Goal: Task Accomplishment & Management: Complete application form

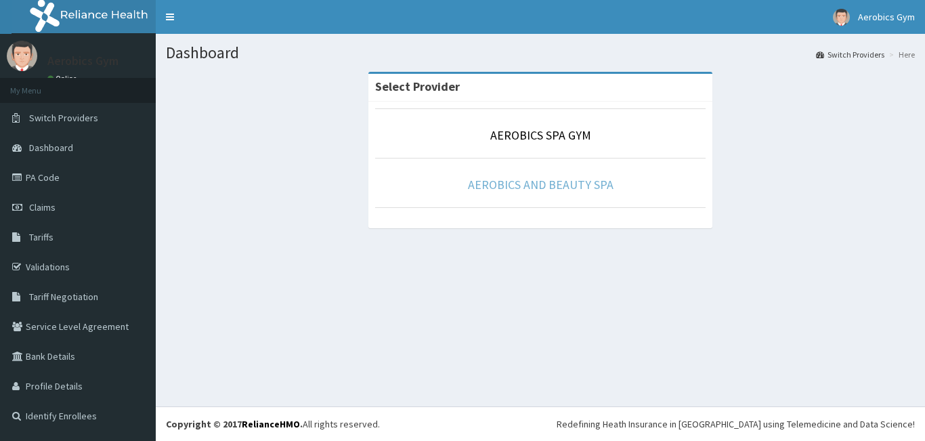
click at [507, 183] on link "AEROBICS AND BEAUTY SPA" at bounding box center [541, 185] width 146 height 16
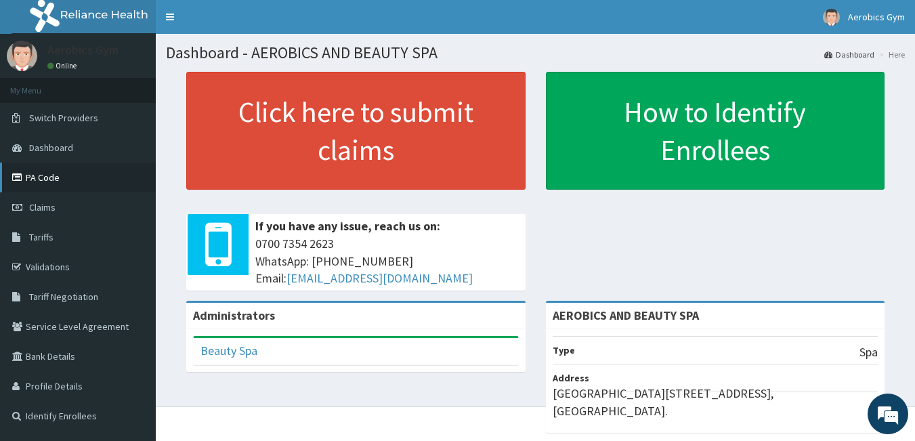
click at [45, 179] on link "PA Code" at bounding box center [78, 178] width 156 height 30
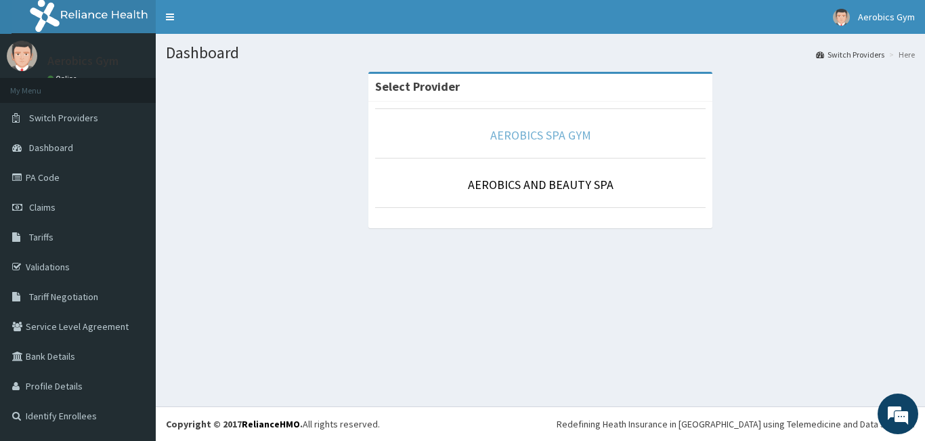
click at [524, 135] on link "AEROBICS SPA GYM" at bounding box center [540, 135] width 101 height 16
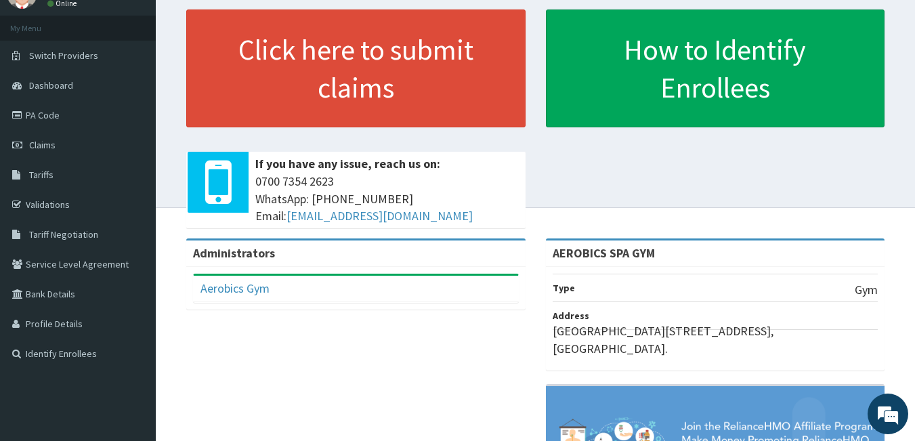
scroll to position [63, 0]
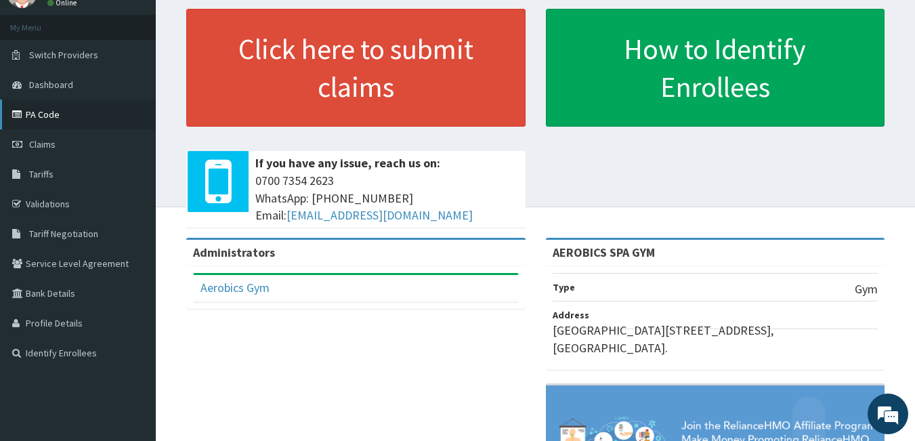
click at [39, 111] on link "PA Code" at bounding box center [78, 115] width 156 height 30
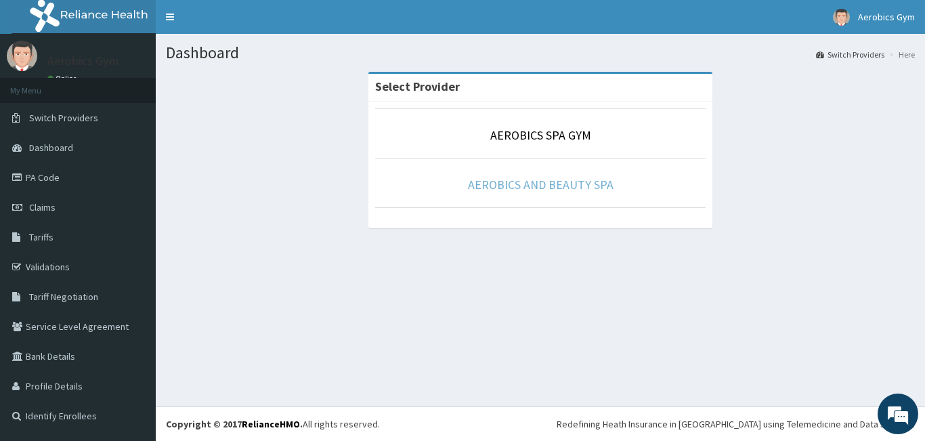
click at [493, 182] on link "AEROBICS AND BEAUTY SPA" at bounding box center [541, 185] width 146 height 16
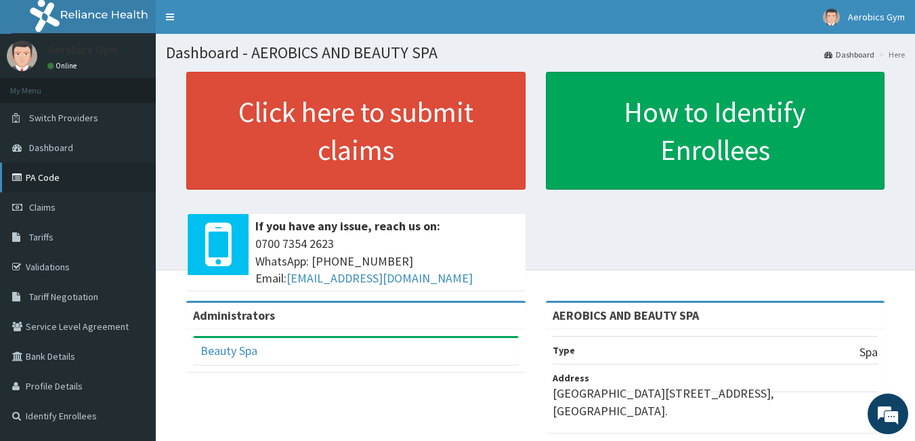
click at [47, 177] on link "PA Code" at bounding box center [78, 178] width 156 height 30
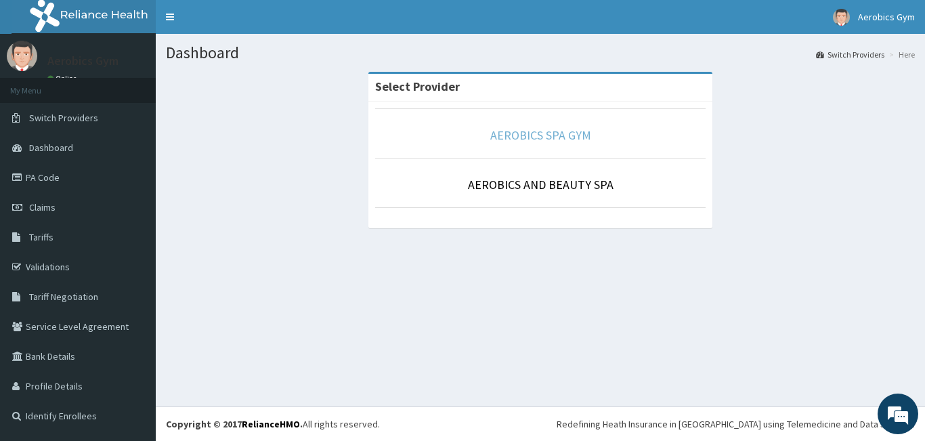
click at [507, 142] on link "AEROBICS SPA GYM" at bounding box center [540, 135] width 101 height 16
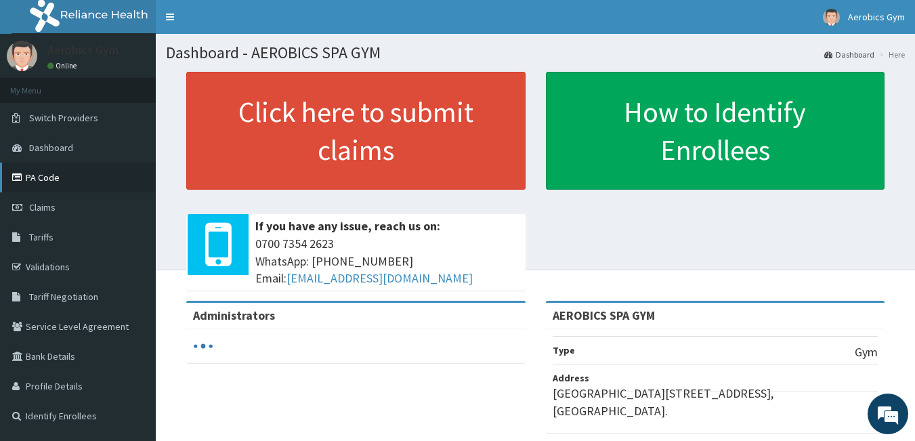
click at [70, 171] on link "PA Code" at bounding box center [78, 178] width 156 height 30
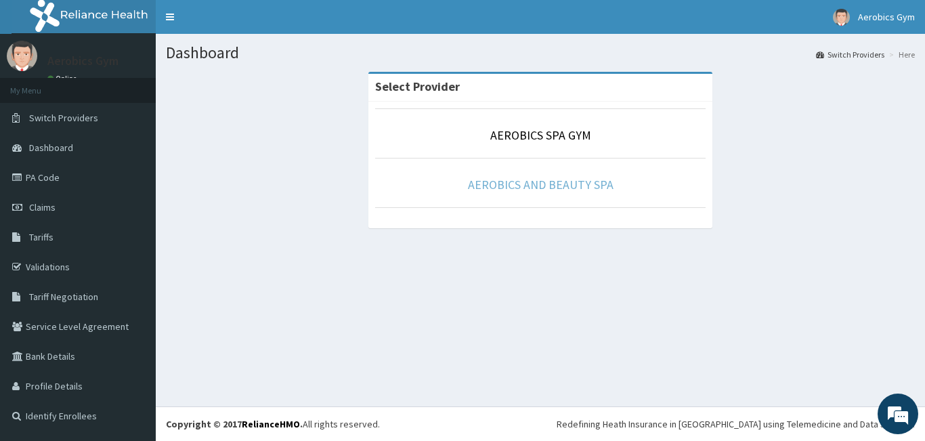
click at [518, 186] on link "AEROBICS AND BEAUTY SPA" at bounding box center [541, 185] width 146 height 16
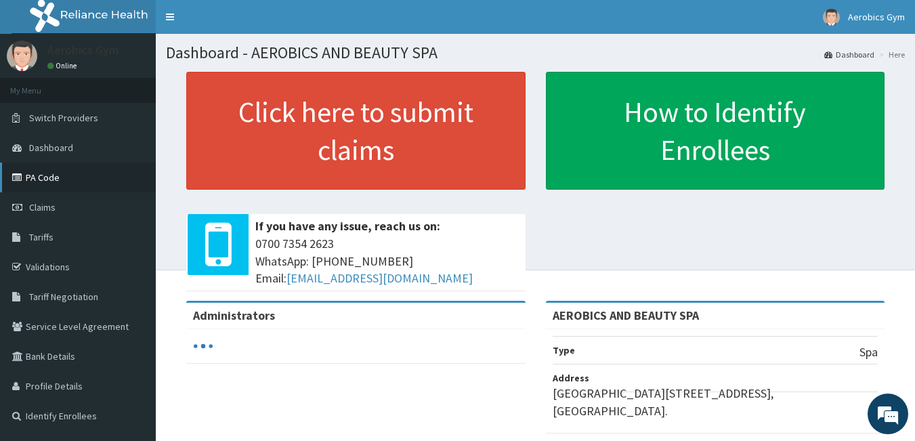
click at [52, 173] on link "PA Code" at bounding box center [78, 178] width 156 height 30
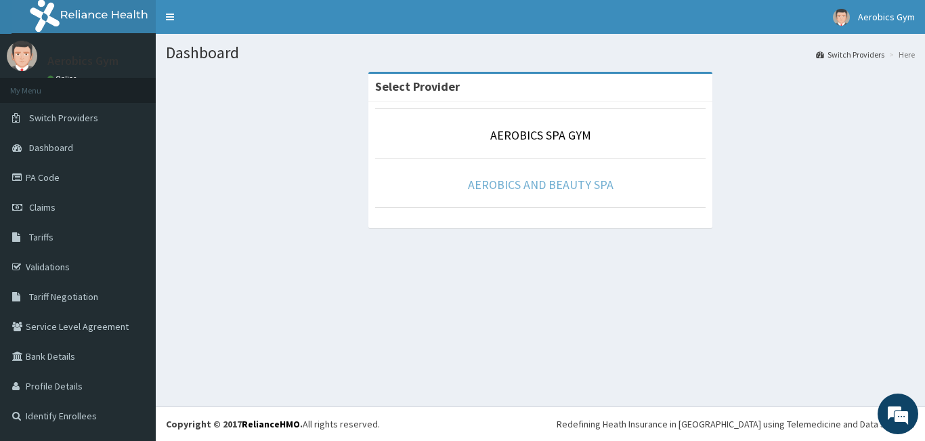
click at [541, 187] on link "AEROBICS AND BEAUTY SPA" at bounding box center [541, 185] width 146 height 16
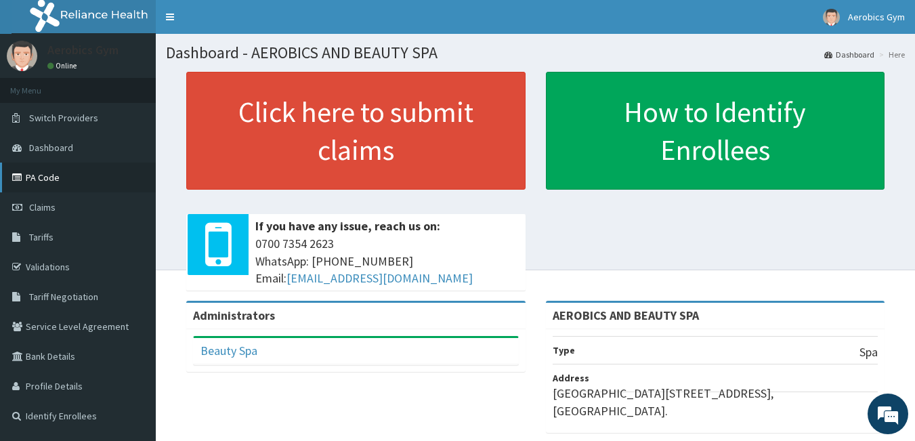
click at [58, 177] on link "PA Code" at bounding box center [78, 178] width 156 height 30
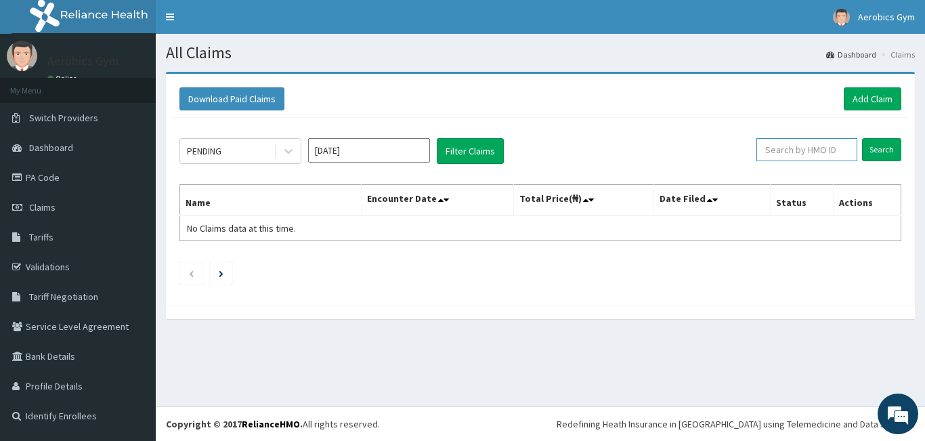
click at [794, 153] on input "text" at bounding box center [806, 149] width 101 height 23
type input "TLF/10066/A"
click at [889, 152] on input "Search" at bounding box center [881, 149] width 39 height 23
click at [51, 142] on span "Dashboard" at bounding box center [51, 148] width 44 height 12
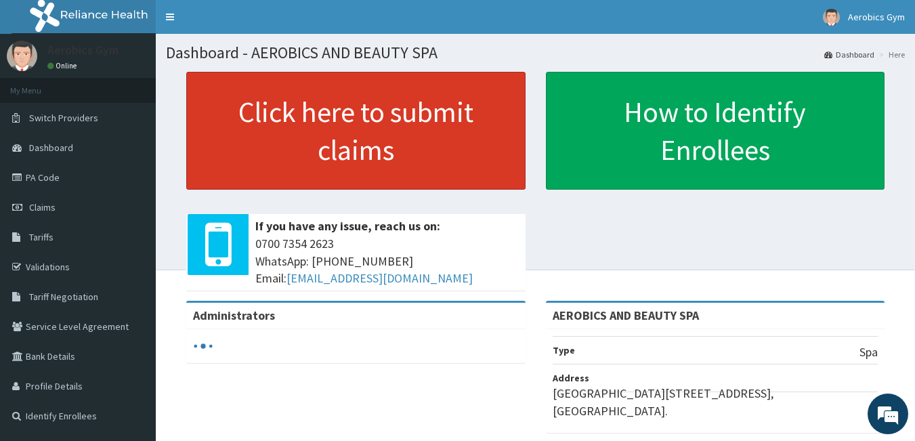
click at [343, 105] on link "Click here to submit claims" at bounding box center [355, 131] width 339 height 118
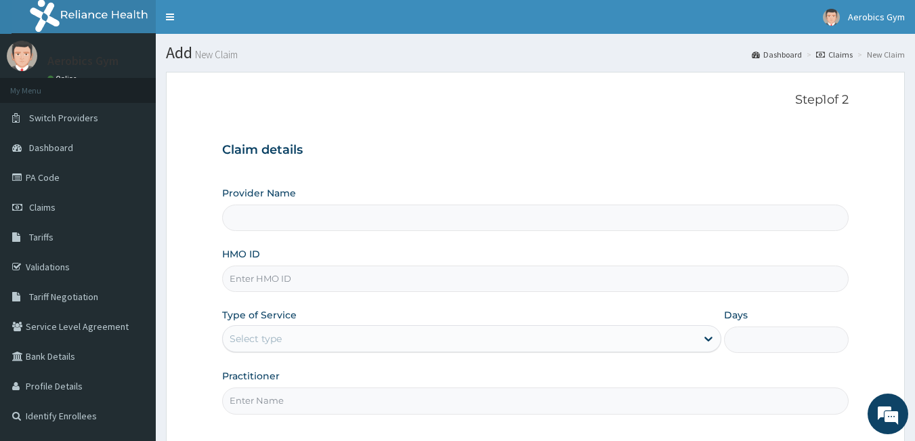
type input "AEROBICS AND BEAUTY SPA"
type input "1"
click at [70, 112] on span "Switch Providers" at bounding box center [63, 118] width 69 height 12
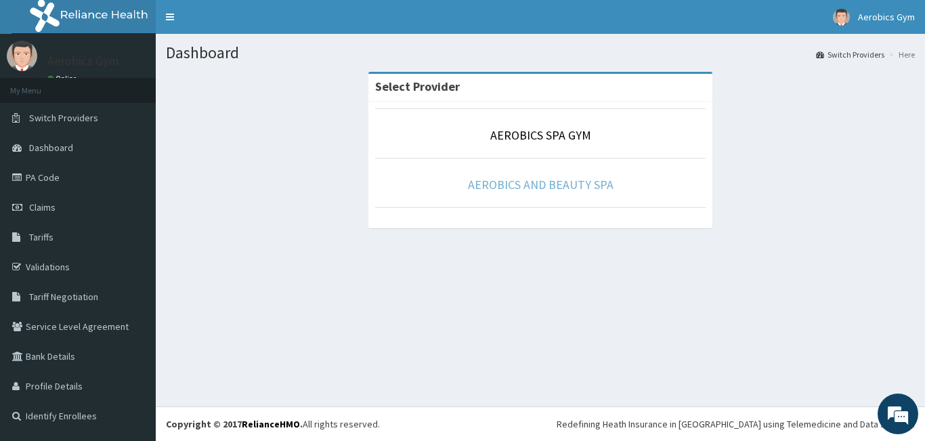
click at [536, 185] on link "AEROBICS AND BEAUTY SPA" at bounding box center [541, 185] width 146 height 16
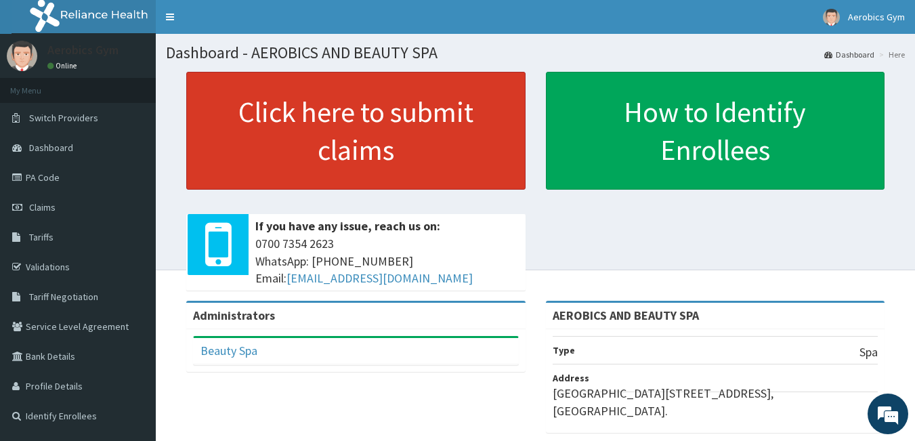
click at [321, 122] on link "Click here to submit claims" at bounding box center [355, 131] width 339 height 118
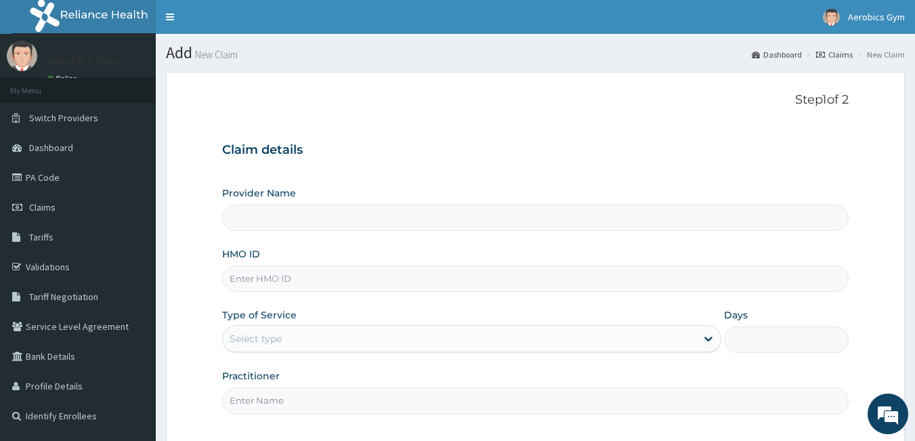
type input "AEROBICS AND BEAUTY SPA"
type input "1"
click at [174, 18] on link "Toggle navigation" at bounding box center [170, 17] width 28 height 34
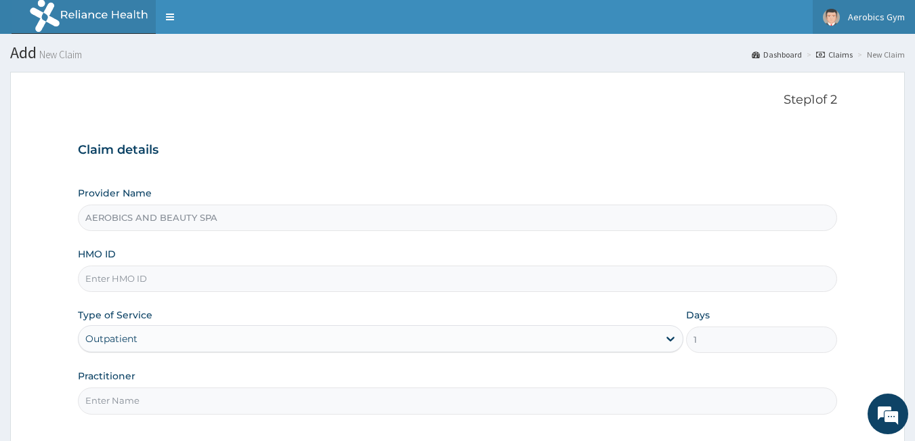
click at [899, 23] on link "Aerobics Gym" at bounding box center [864, 17] width 102 height 34
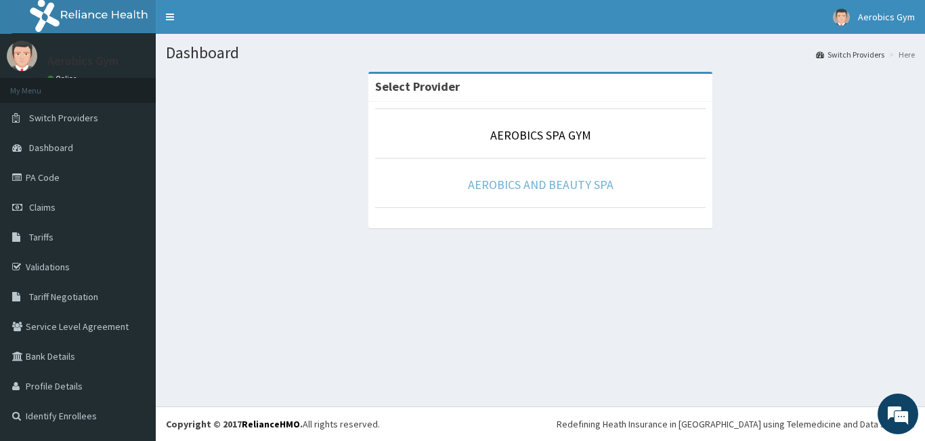
click at [541, 189] on link "AEROBICS AND BEAUTY SPA" at bounding box center [541, 185] width 146 height 16
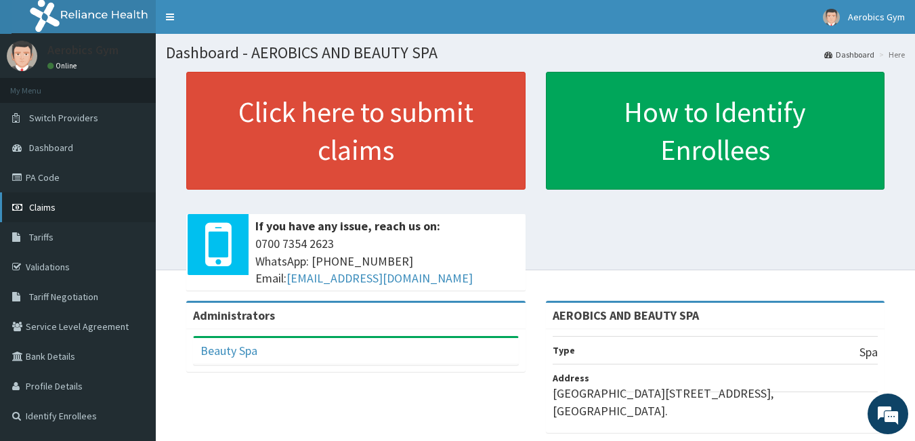
click at [66, 210] on link "Claims" at bounding box center [78, 207] width 156 height 30
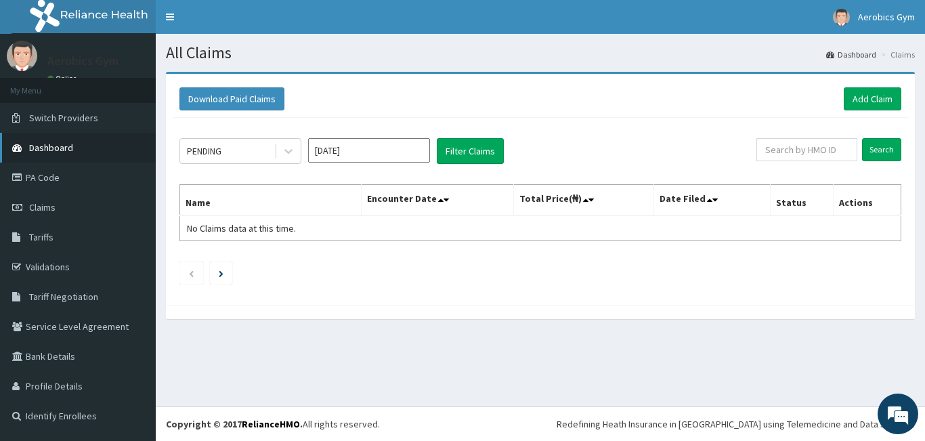
click at [58, 146] on span "Dashboard" at bounding box center [51, 148] width 44 height 12
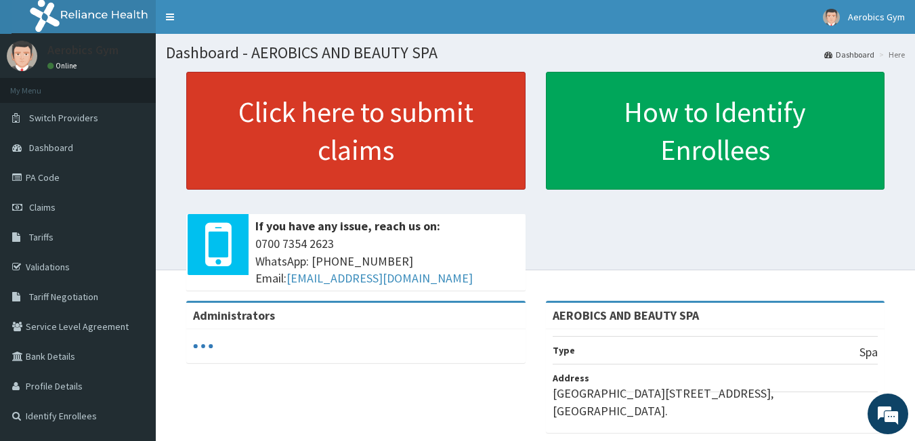
click at [326, 154] on link "Click here to submit claims" at bounding box center [355, 131] width 339 height 118
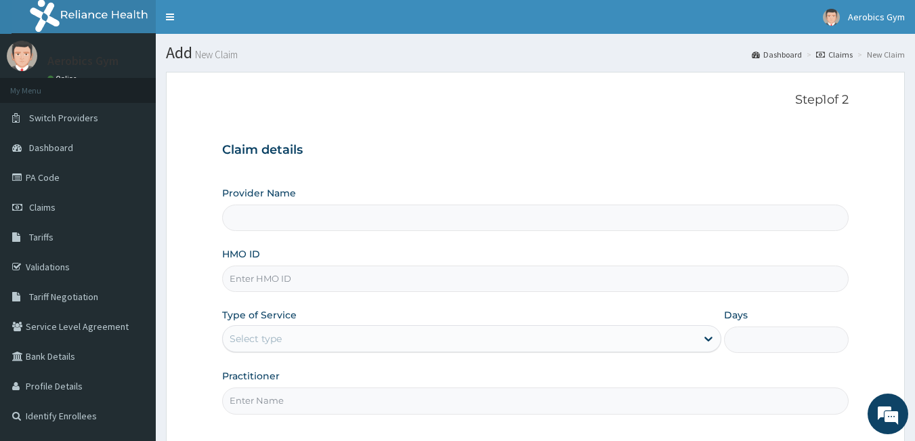
click at [319, 222] on input "Provider Name" at bounding box center [535, 218] width 627 height 26
type input "AEROBICS AND BEAUTY SPA"
type input "1"
click at [380, 282] on input "HMO ID" at bounding box center [535, 278] width 627 height 26
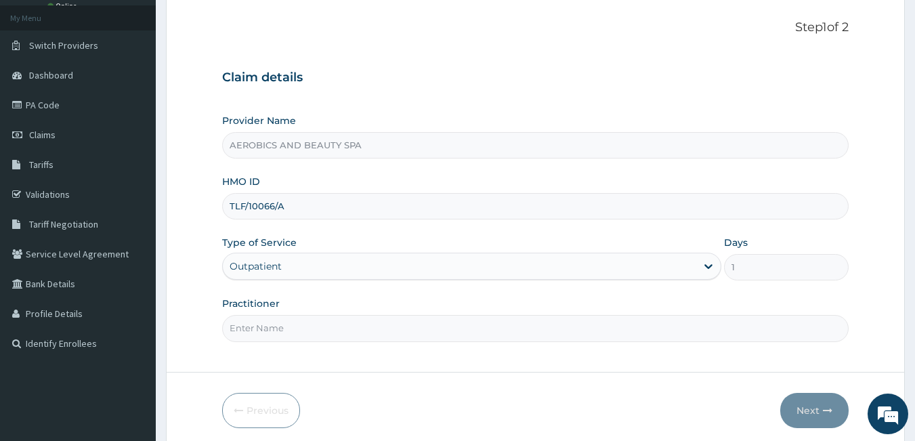
scroll to position [74, 0]
type input "TLF/10066/A"
click at [306, 327] on input "Practitioner" at bounding box center [535, 327] width 627 height 26
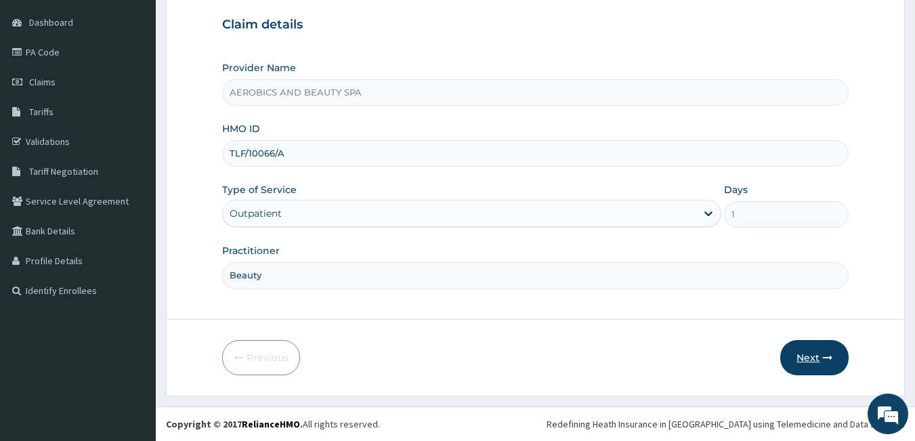
type input "Beauty"
click at [829, 356] on icon "button" at bounding box center [827, 357] width 9 height 9
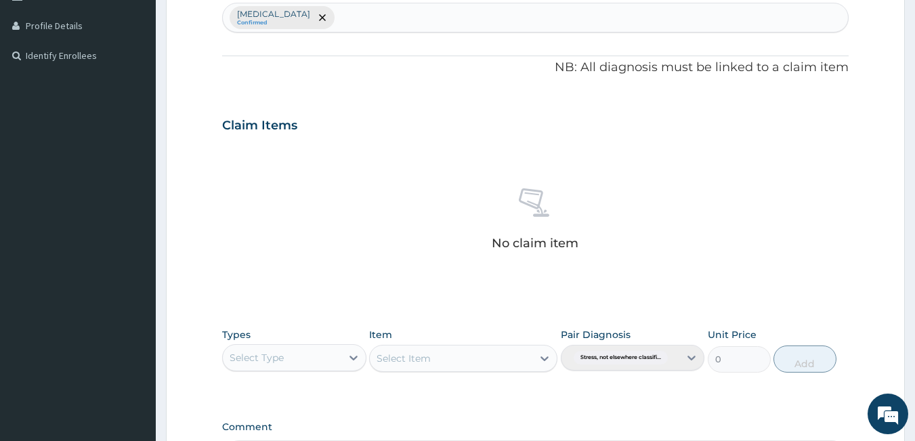
scroll to position [397, 0]
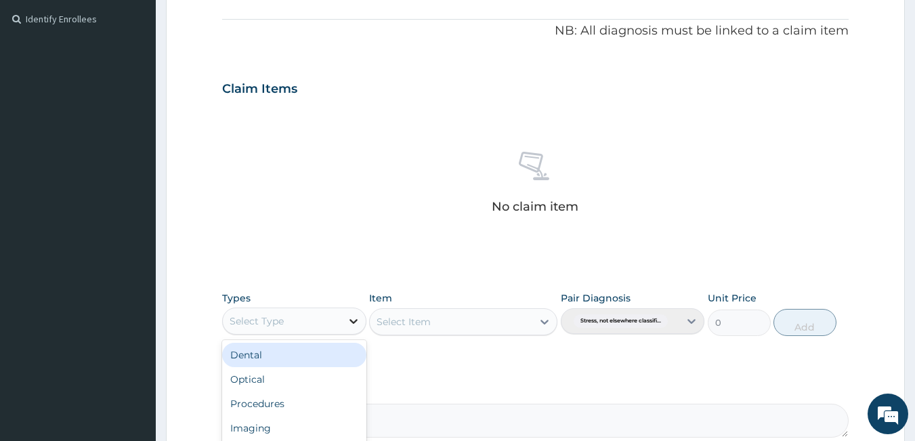
click at [353, 319] on icon at bounding box center [354, 321] width 14 height 14
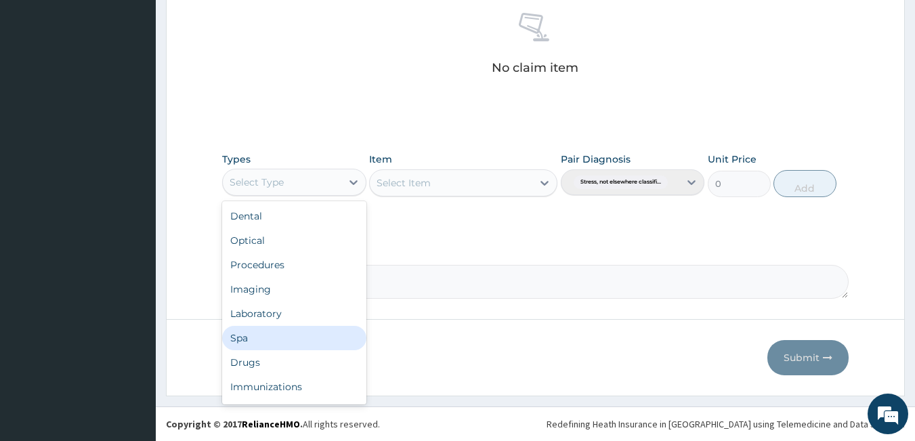
click at [251, 341] on div "Spa" at bounding box center [294, 338] width 144 height 24
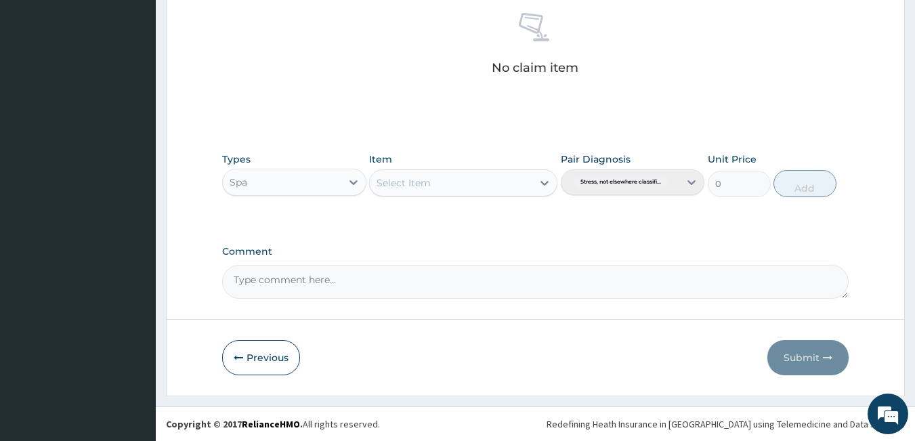
click at [547, 187] on icon at bounding box center [545, 183] width 14 height 14
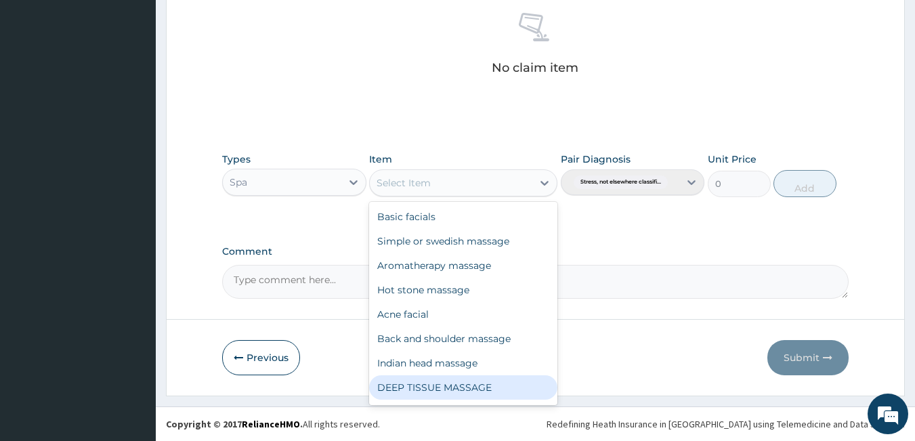
click at [475, 386] on div "DEEP TISSUE MASSAGE" at bounding box center [463, 387] width 188 height 24
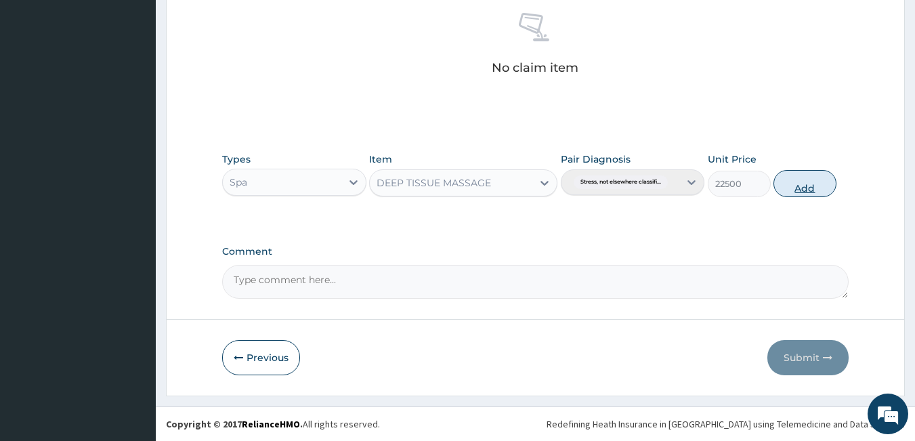
click at [792, 190] on button "Add" at bounding box center [804, 183] width 63 height 27
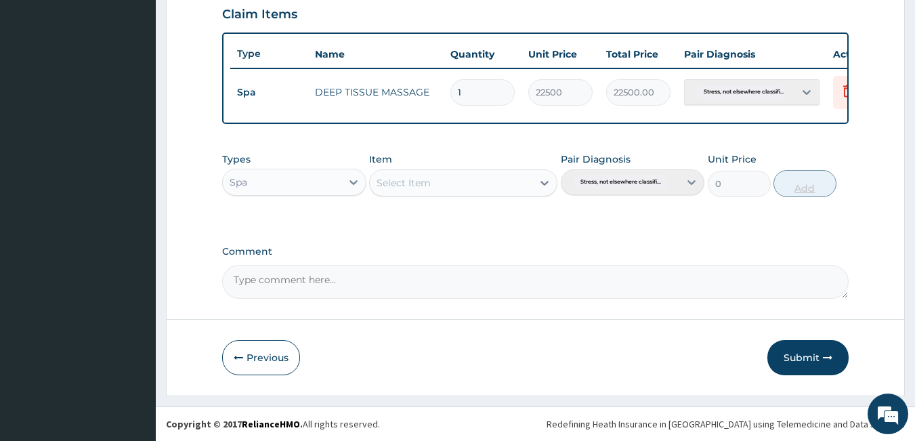
scroll to position [482, 0]
click at [347, 182] on icon at bounding box center [354, 182] width 14 height 14
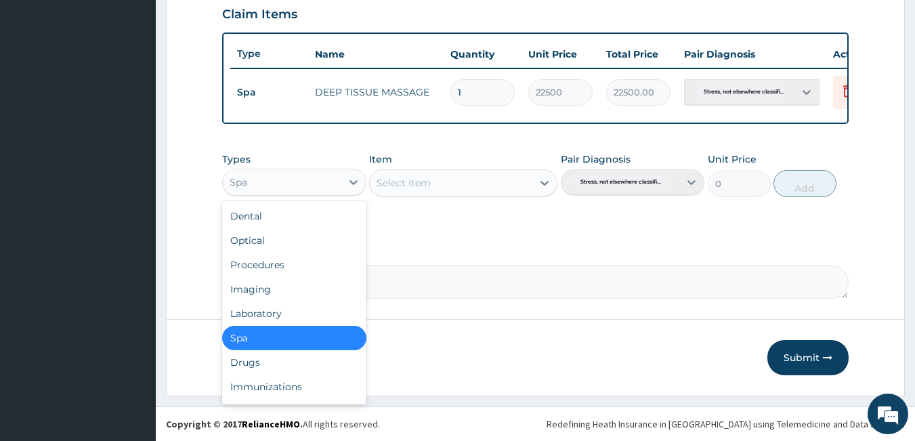
click at [309, 345] on div "Spa" at bounding box center [294, 338] width 144 height 24
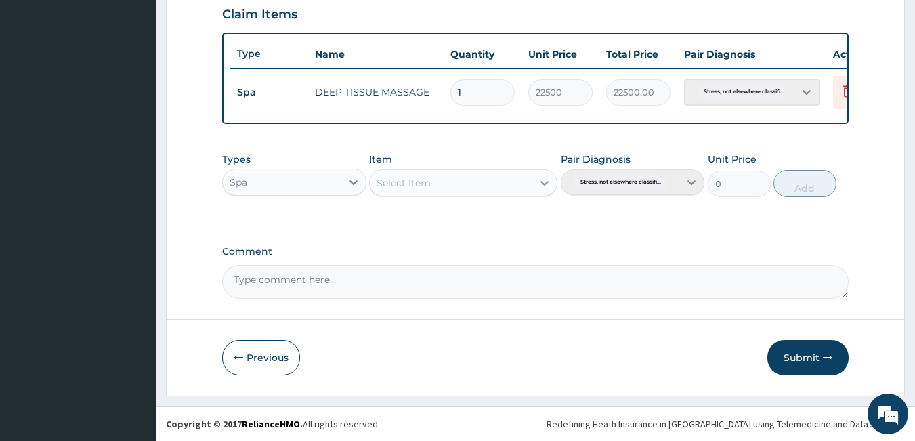
click at [547, 183] on icon at bounding box center [544, 183] width 8 height 5
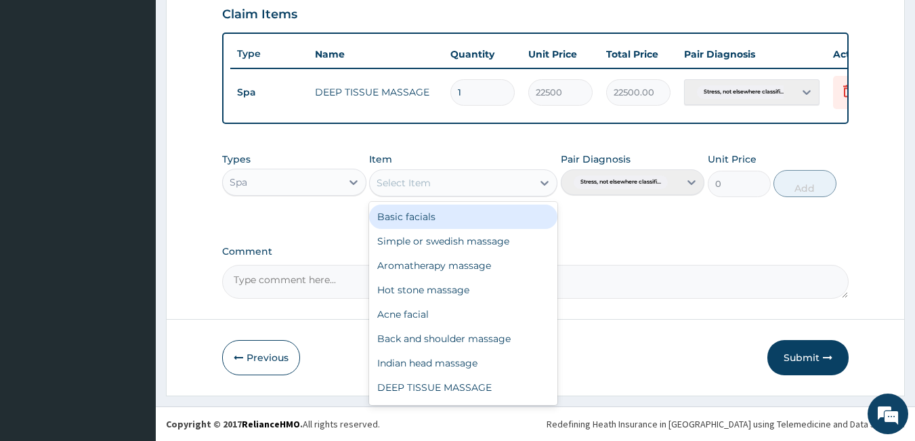
scroll to position [22, 0]
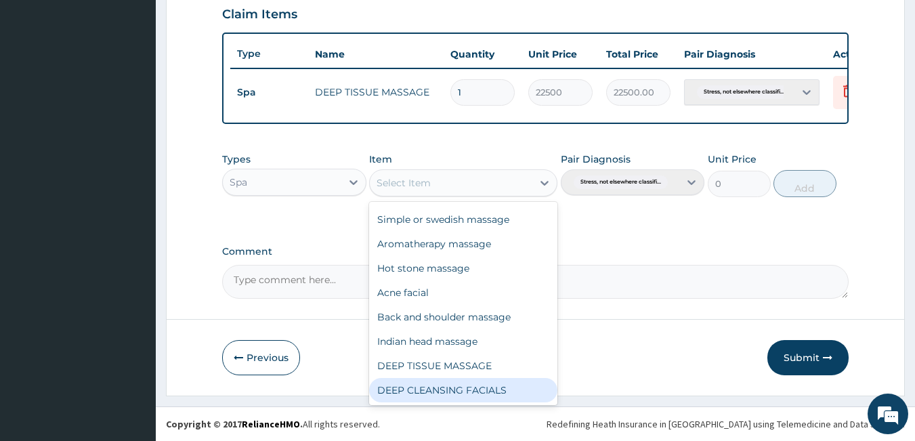
click at [472, 396] on div "DEEP CLEANSING FACIALS" at bounding box center [463, 390] width 188 height 24
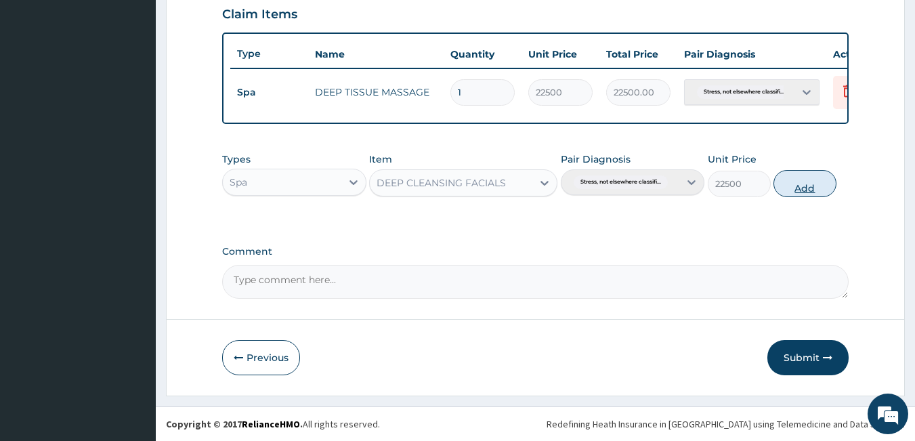
click at [805, 180] on button "Add" at bounding box center [804, 183] width 63 height 27
type input "0"
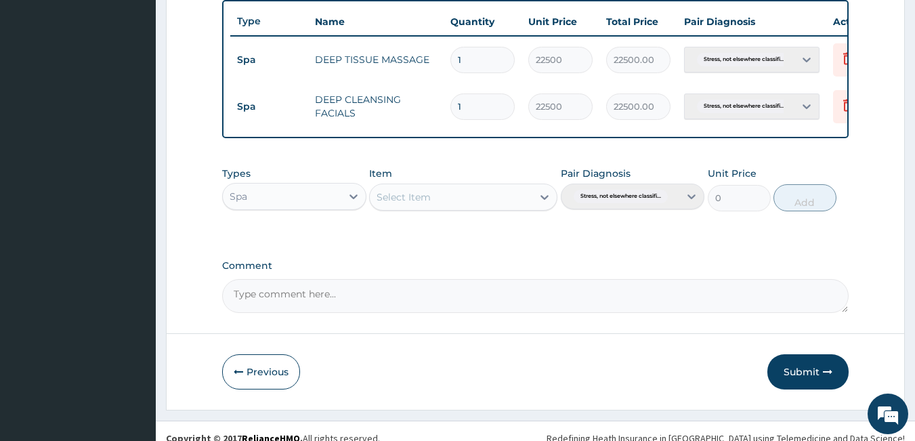
scroll to position [528, 0]
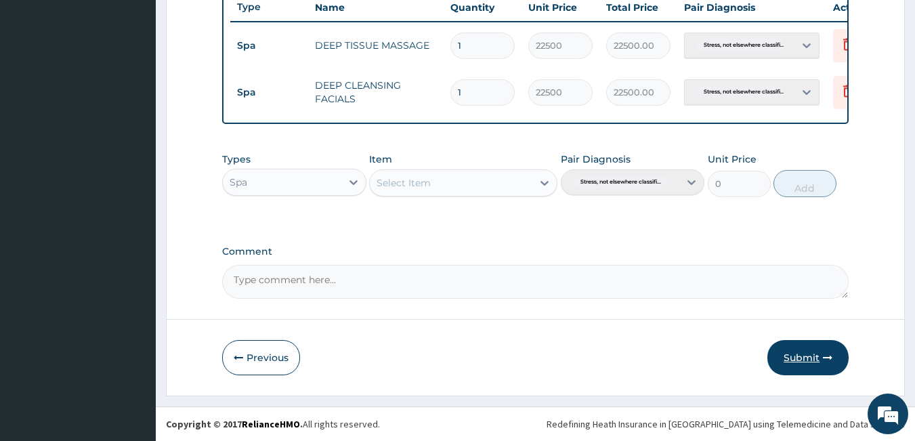
click at [798, 355] on button "Submit" at bounding box center [807, 357] width 81 height 35
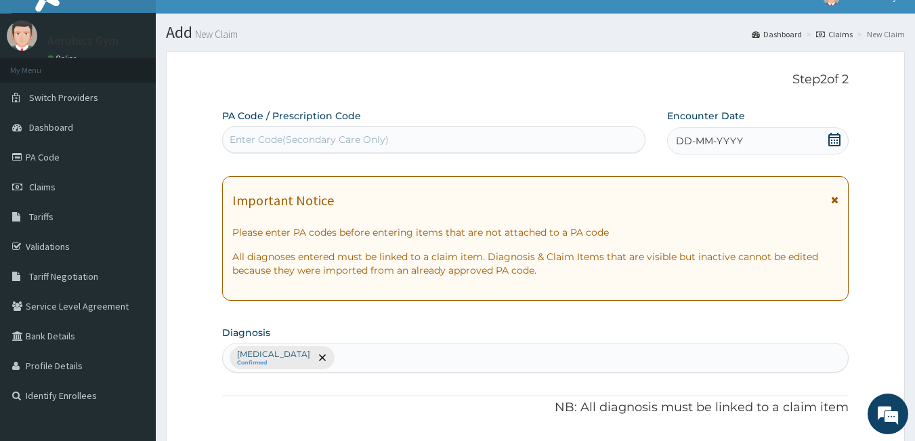
scroll to position [18, 0]
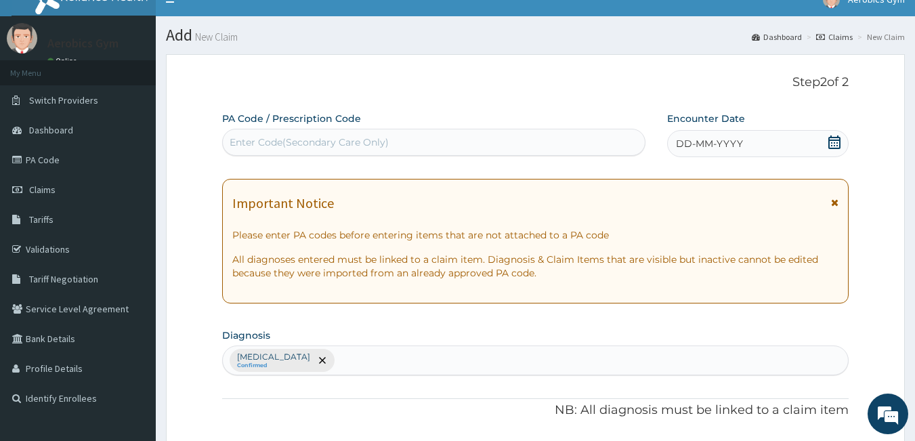
click at [387, 144] on div "Enter Code(Secondary Care Only)" at bounding box center [309, 142] width 159 height 14
paste input "PA/9DB13B"
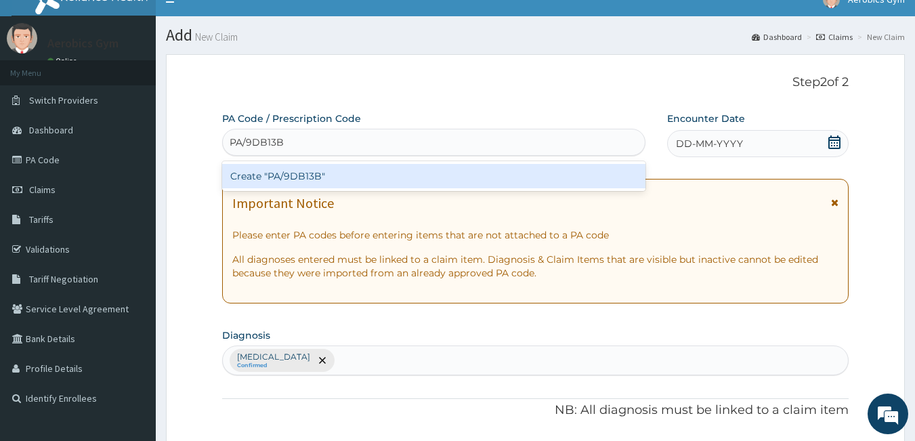
type input "PA/9DB13B"
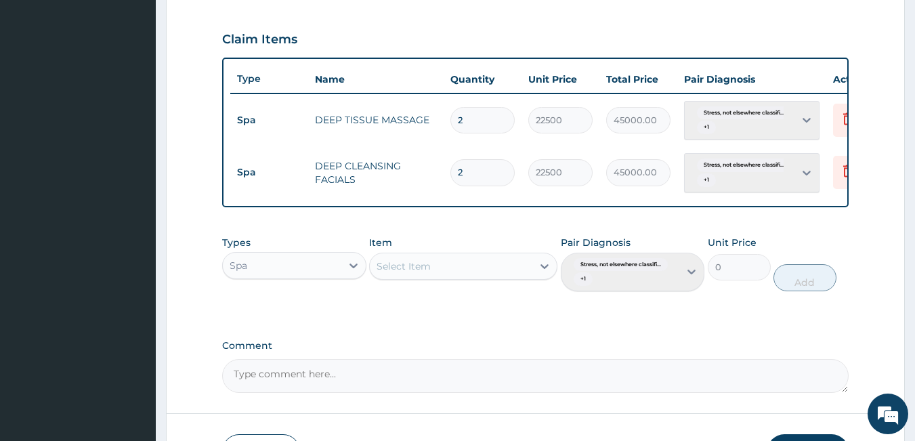
scroll to position [551, 0]
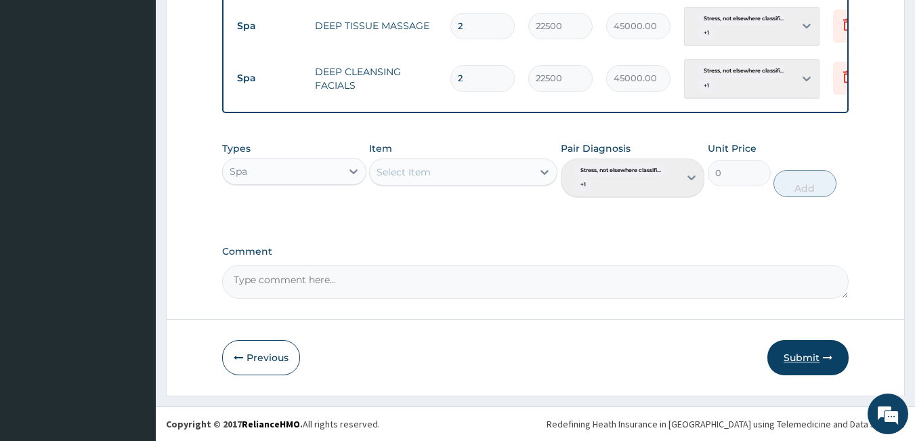
click at [810, 360] on button "Submit" at bounding box center [807, 357] width 81 height 35
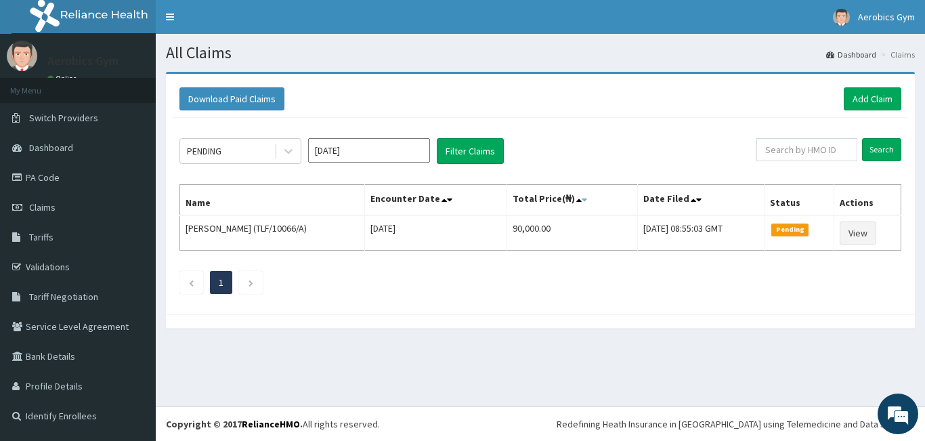
click at [582, 198] on icon at bounding box center [584, 199] width 5 height 9
click at [253, 284] on icon "Next page" at bounding box center [251, 283] width 6 height 8
click at [189, 284] on icon "Previous page" at bounding box center [191, 283] width 6 height 8
click at [290, 156] on icon at bounding box center [289, 151] width 14 height 14
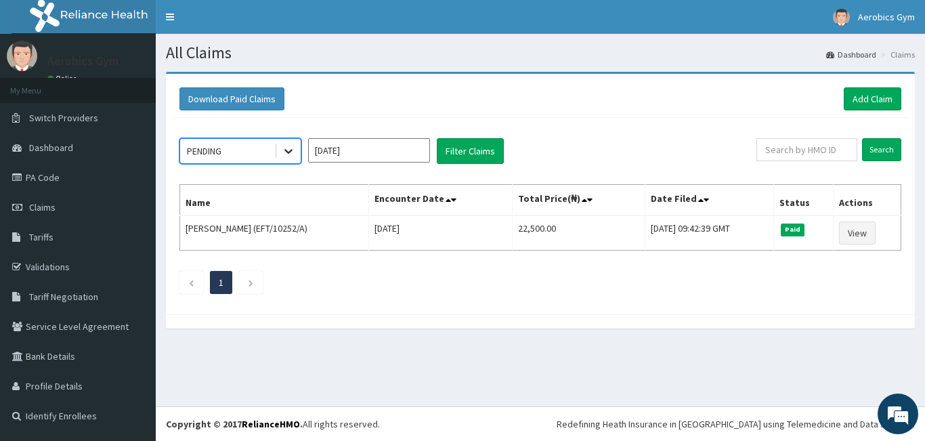
click at [290, 156] on icon at bounding box center [289, 151] width 14 height 14
click at [248, 282] on icon "Next page" at bounding box center [251, 283] width 6 height 8
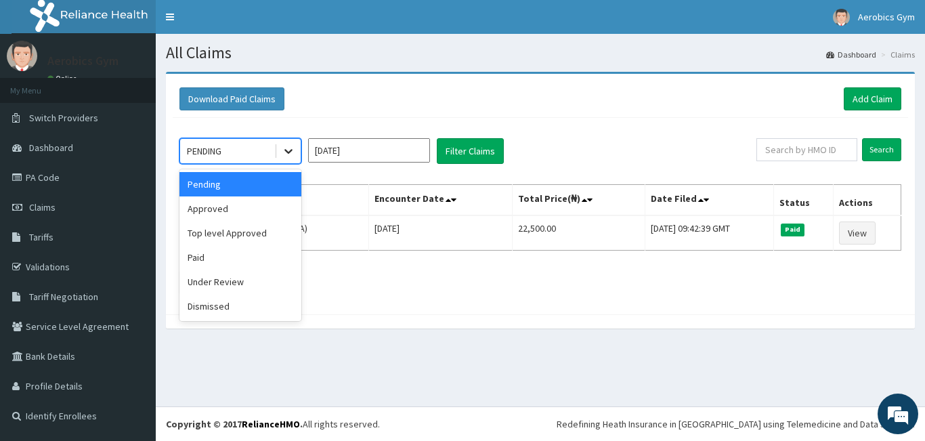
click at [295, 156] on icon at bounding box center [289, 151] width 14 height 14
click at [249, 177] on div "Pending" at bounding box center [240, 184] width 122 height 24
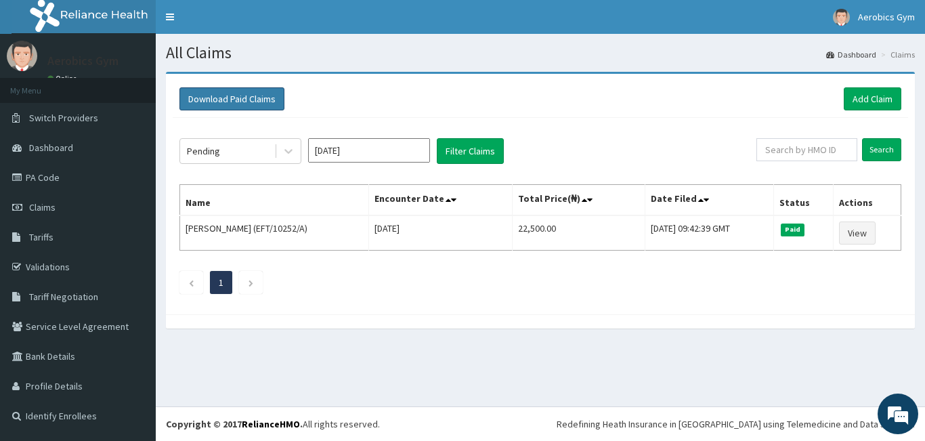
click at [269, 102] on button "Download Paid Claims" at bounding box center [231, 98] width 105 height 23
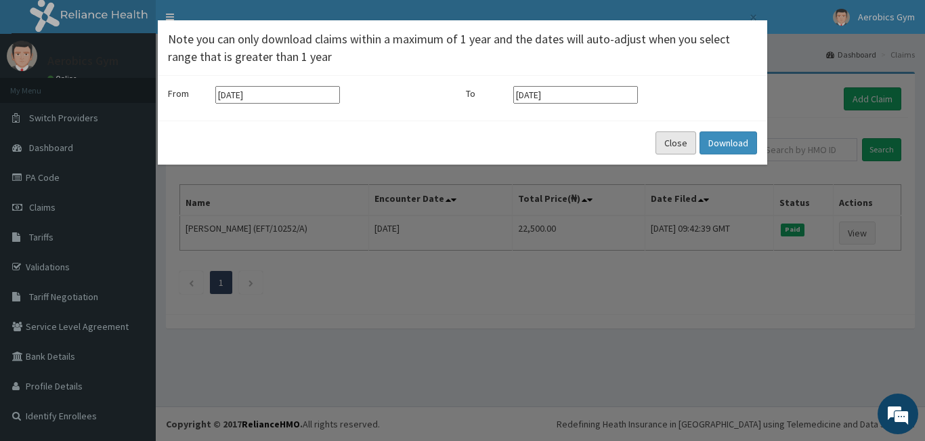
click at [667, 142] on button "Close" at bounding box center [676, 142] width 41 height 23
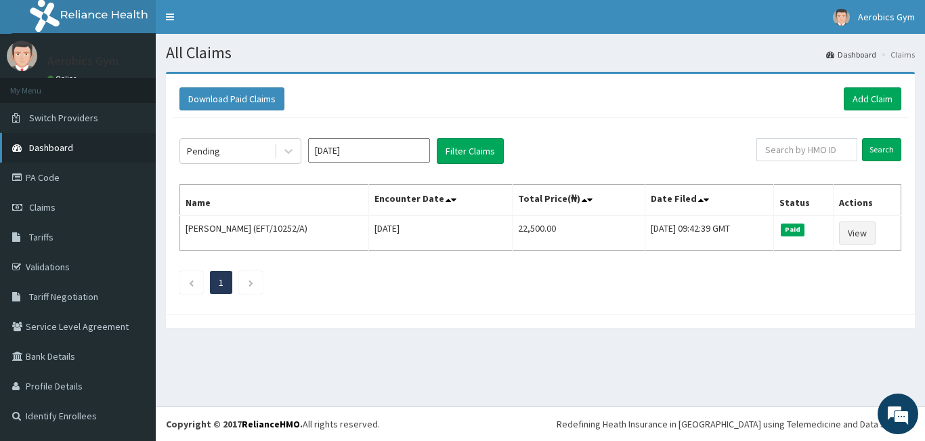
click at [70, 147] on span "Dashboard" at bounding box center [51, 148] width 44 height 12
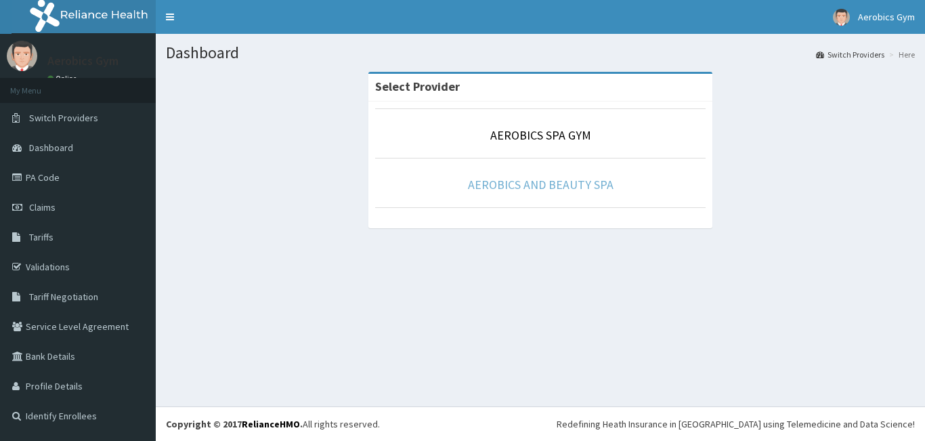
click at [531, 192] on link "AEROBICS AND BEAUTY SPA" at bounding box center [541, 185] width 146 height 16
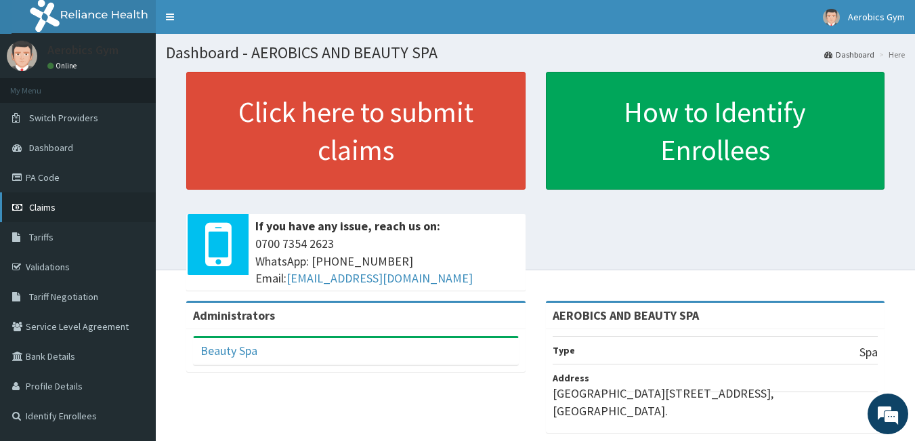
click at [62, 200] on link "Claims" at bounding box center [78, 207] width 156 height 30
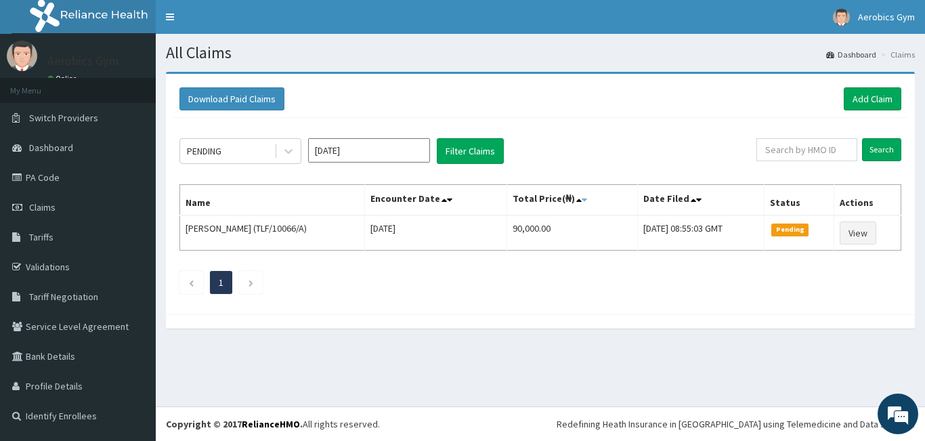
click at [582, 201] on icon at bounding box center [584, 199] width 5 height 9
click at [582, 202] on icon at bounding box center [584, 199] width 5 height 9
click at [582, 199] on span at bounding box center [591, 199] width 19 height 19
click at [587, 200] on icon at bounding box center [589, 199] width 5 height 9
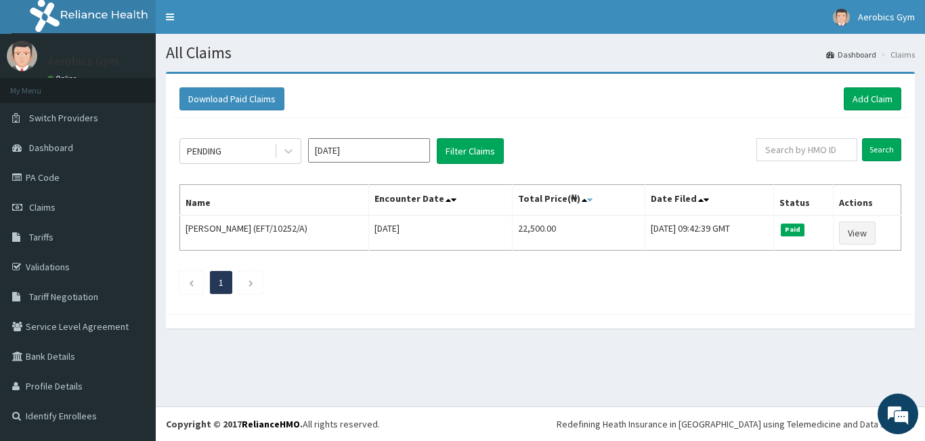
click at [587, 200] on icon at bounding box center [589, 199] width 5 height 9
click at [352, 153] on input "[DATE]" at bounding box center [369, 150] width 122 height 24
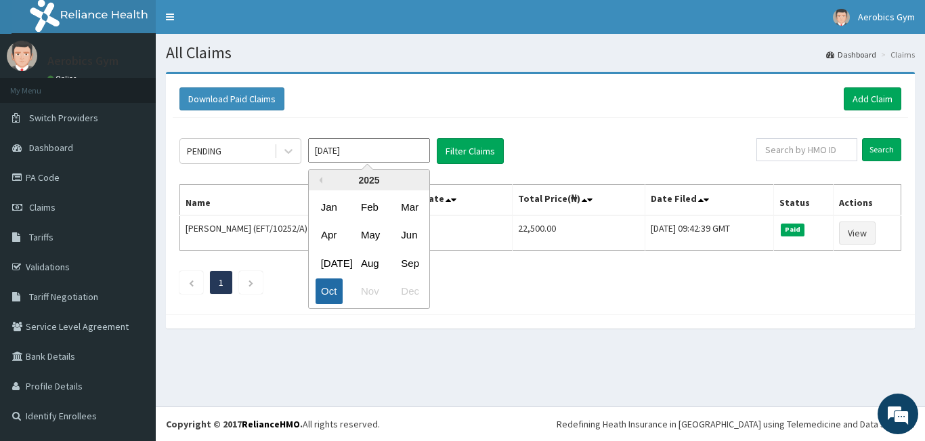
click at [323, 297] on div "Oct" at bounding box center [329, 291] width 27 height 25
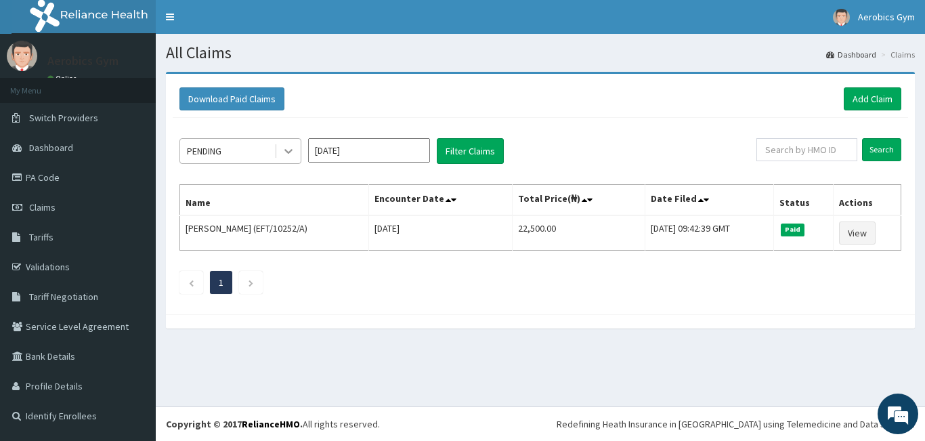
click at [294, 156] on icon at bounding box center [289, 151] width 14 height 14
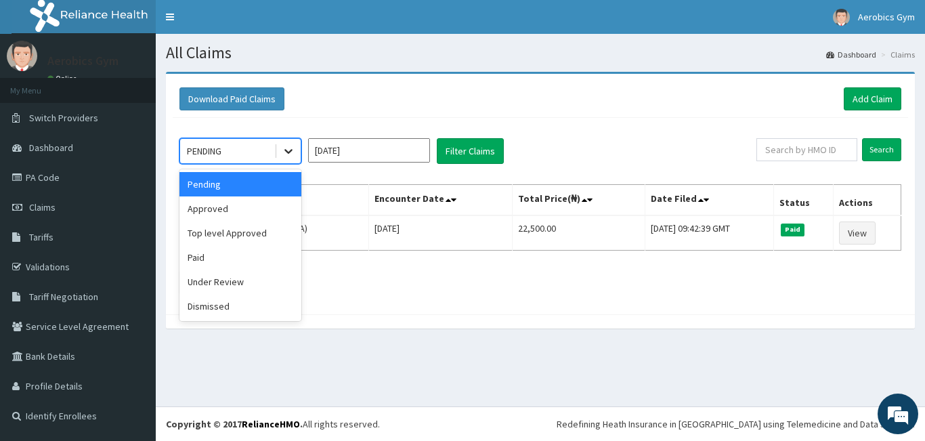
click at [294, 156] on icon at bounding box center [289, 151] width 14 height 14
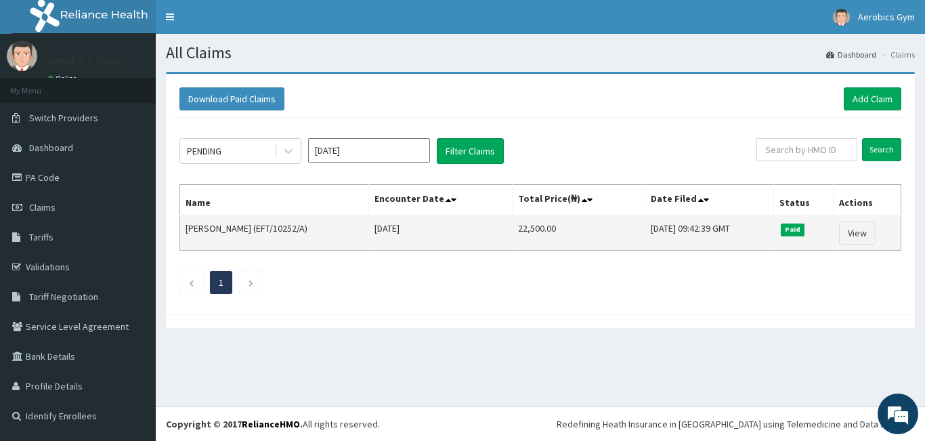
click at [324, 229] on td "Ebere AGUMADU (EFT/10252/A)" at bounding box center [274, 232] width 189 height 35
click at [519, 238] on td "22,500.00" at bounding box center [578, 232] width 133 height 35
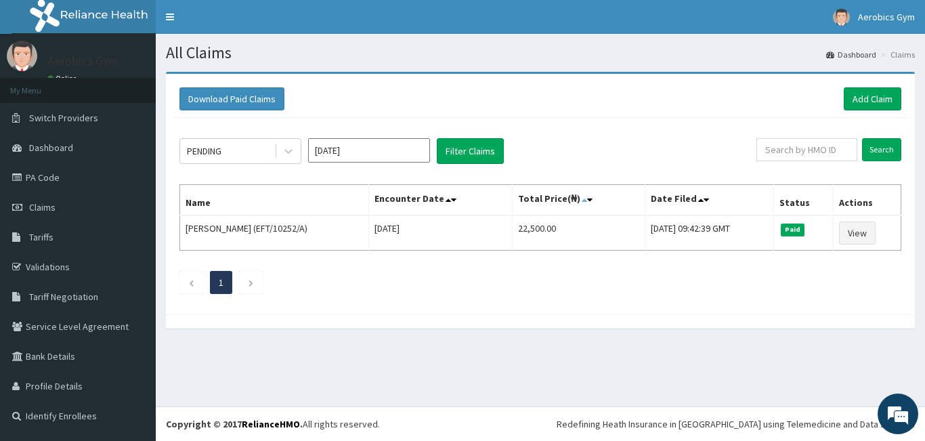
click at [582, 201] on icon at bounding box center [584, 199] width 5 height 9
click at [43, 203] on span "Claims" at bounding box center [42, 207] width 26 height 12
click at [70, 170] on link "PA Code" at bounding box center [78, 178] width 156 height 30
click at [48, 212] on span "Claims" at bounding box center [42, 207] width 26 height 12
click at [47, 180] on link "PA Code" at bounding box center [78, 178] width 156 height 30
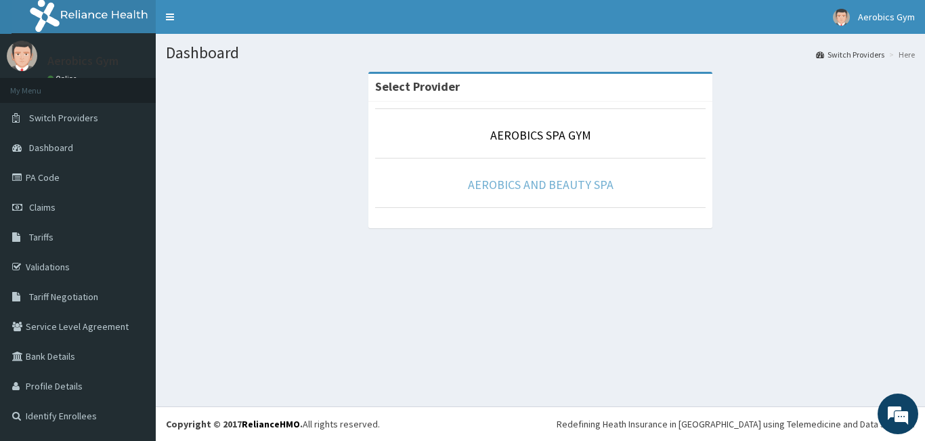
click at [515, 185] on link "AEROBICS AND BEAUTY SPA" at bounding box center [541, 185] width 146 height 16
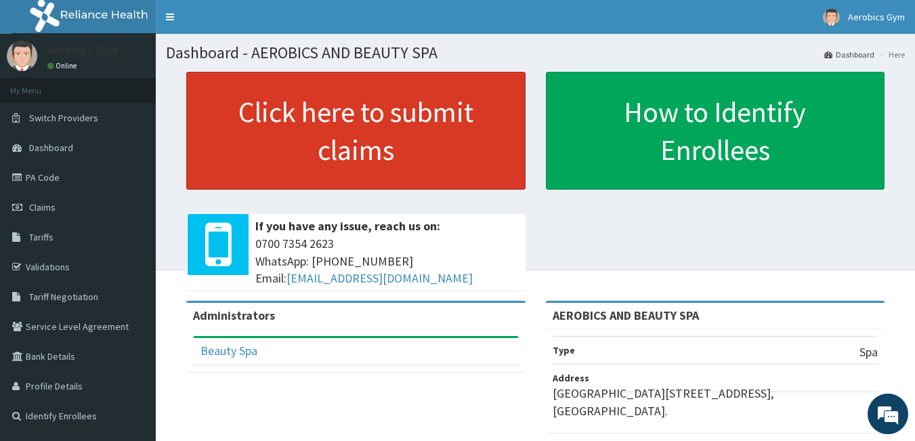
click at [329, 153] on link "Click here to submit claims" at bounding box center [355, 131] width 339 height 118
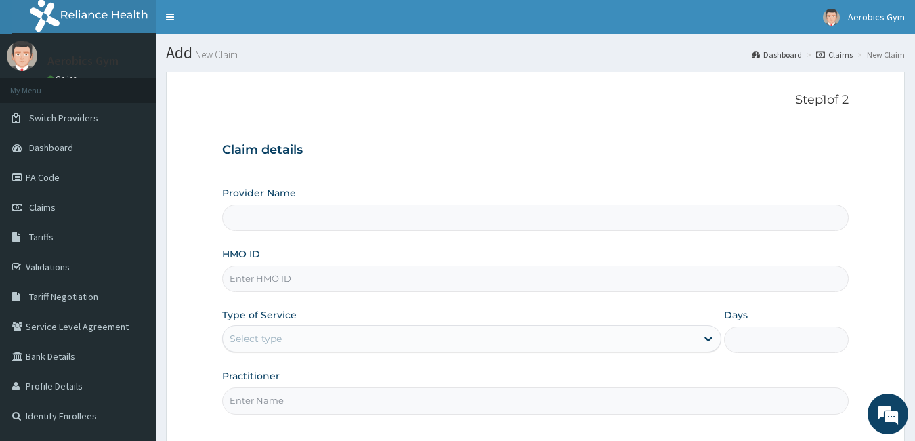
click at [322, 217] on input "Provider Name" at bounding box center [535, 218] width 627 height 26
type input "AEROBICS AND BEAUTY SPA"
type input "1"
click at [320, 270] on input "HMO ID" at bounding box center [535, 278] width 627 height 26
click at [252, 282] on input "HMO ID" at bounding box center [535, 278] width 627 height 26
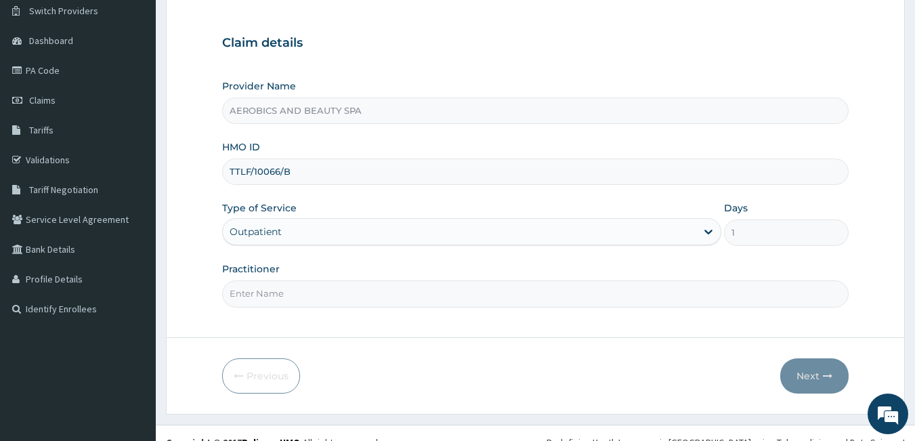
scroll to position [125, 0]
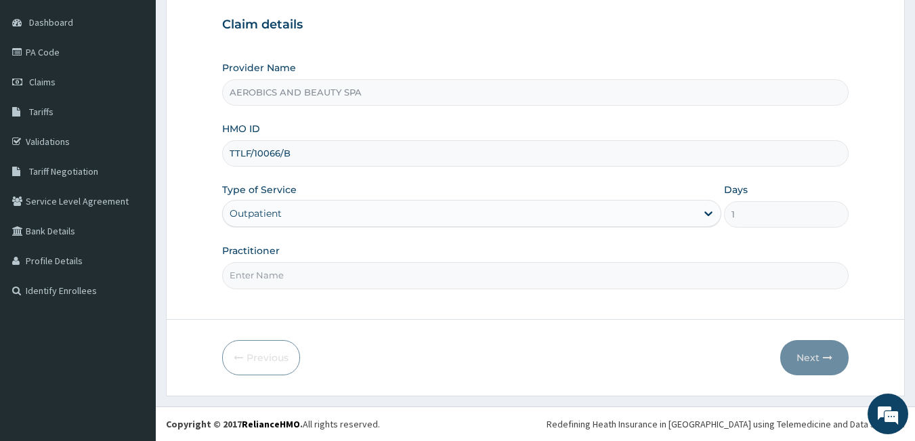
type input "TTLF/10066/B"
click at [279, 279] on input "Practitioner" at bounding box center [535, 275] width 627 height 26
type input "BEAUTY"
click at [813, 346] on button "Next" at bounding box center [814, 357] width 68 height 35
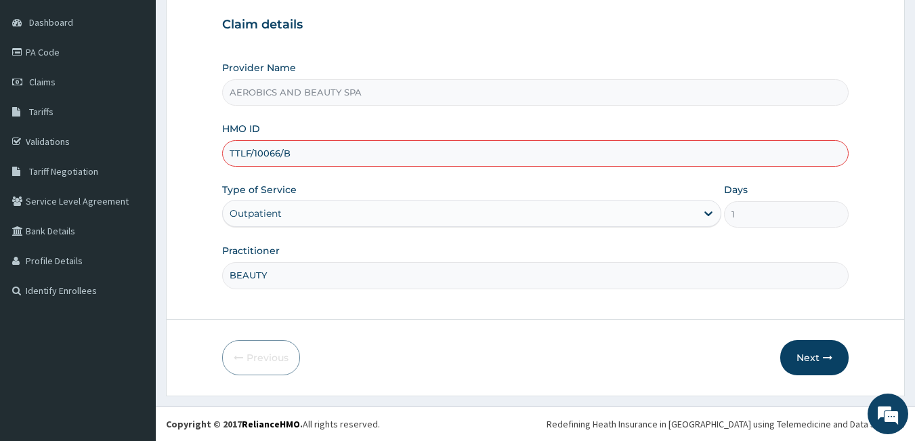
click at [239, 151] on input "TTLF/10066/B" at bounding box center [535, 153] width 627 height 26
type input "TLF/10066/B"
click at [801, 354] on button "Next" at bounding box center [814, 357] width 68 height 35
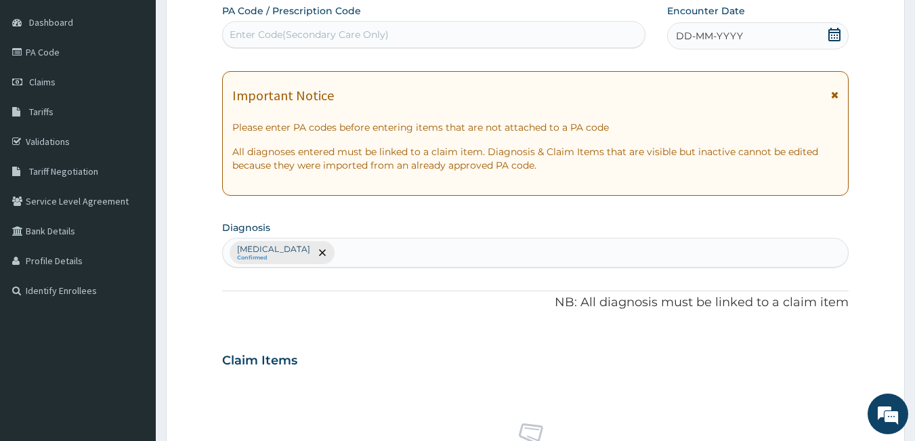
click at [333, 27] on div "Enter Code(Secondary Care Only)" at bounding box center [434, 35] width 423 height 22
click at [268, 30] on div "Enter Code(Secondary Care Only)" at bounding box center [309, 35] width 159 height 14
drag, startPoint x: 268, startPoint y: 30, endPoint x: 257, endPoint y: 39, distance: 14.4
click at [257, 39] on div "Enter Code(Secondary Care Only)" at bounding box center [309, 35] width 159 height 14
paste input "PA/5A7491"
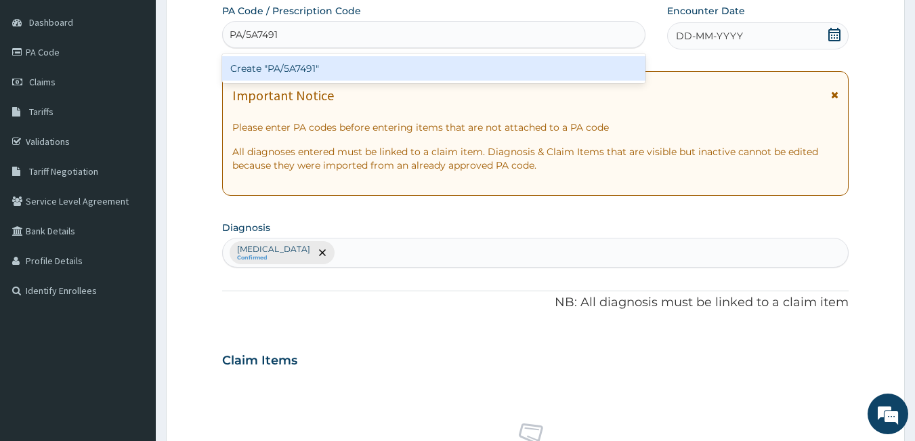
type input "PA/5A7491"
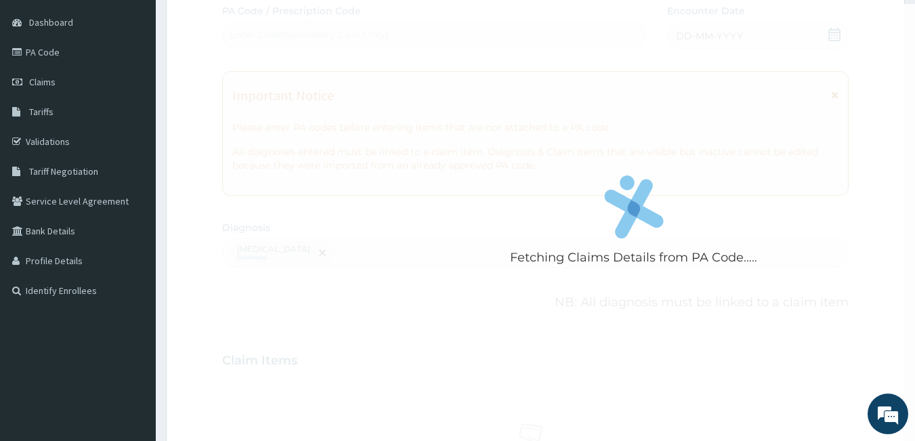
click at [834, 209] on div "Fetching Claims Details from PA Code..... PA Code / Prescription Code Enter Cod…" at bounding box center [535, 356] width 627 height 705
click at [834, 209] on div "Fetching Claims Details from PA Code....." at bounding box center [634, 224] width 824 height 441
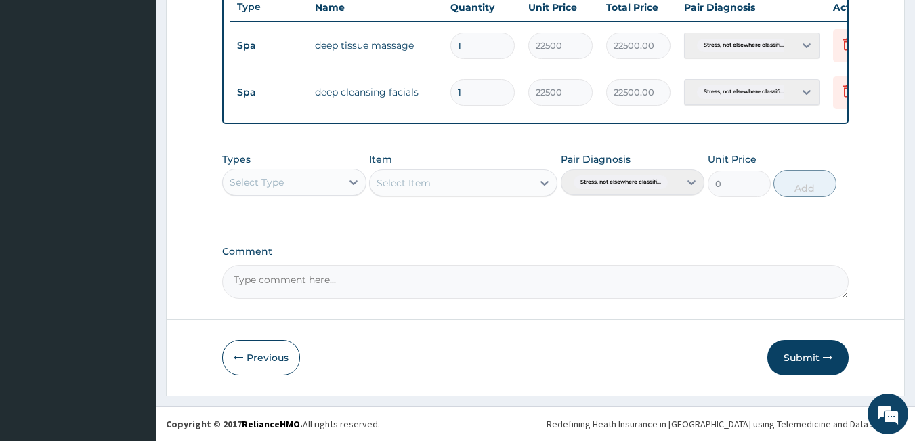
scroll to position [528, 0]
click at [788, 358] on button "Submit" at bounding box center [807, 357] width 81 height 35
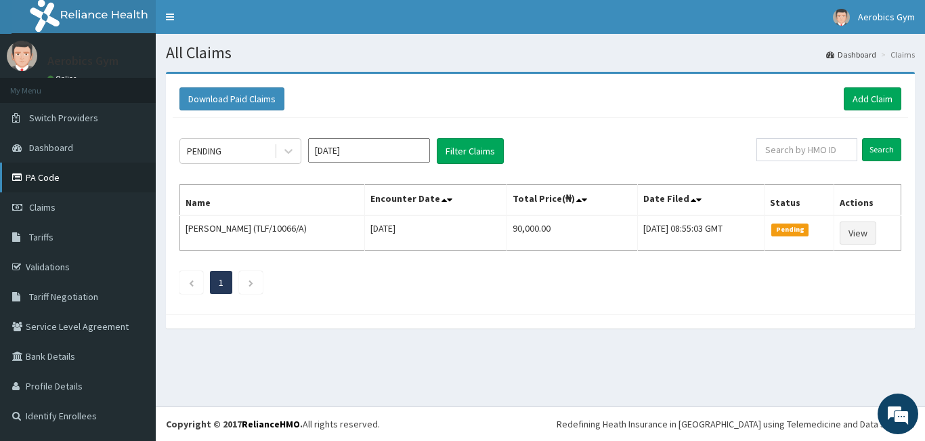
click at [36, 182] on link "PA Code" at bounding box center [78, 178] width 156 height 30
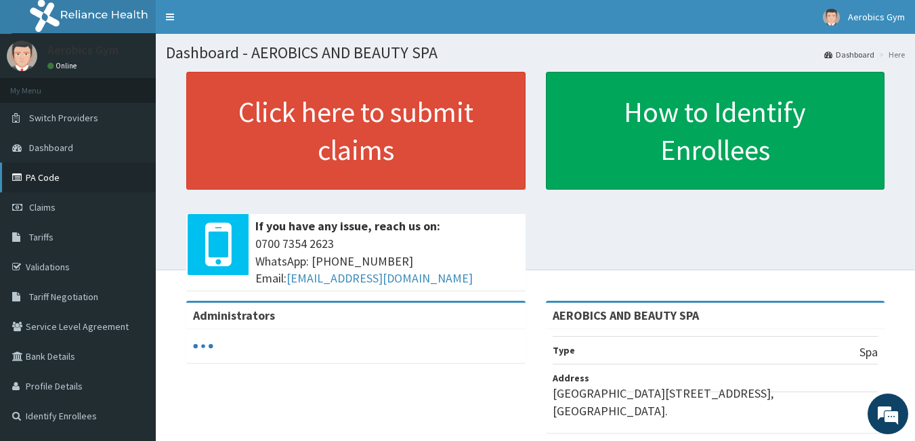
click at [40, 185] on link "PA Code" at bounding box center [78, 178] width 156 height 30
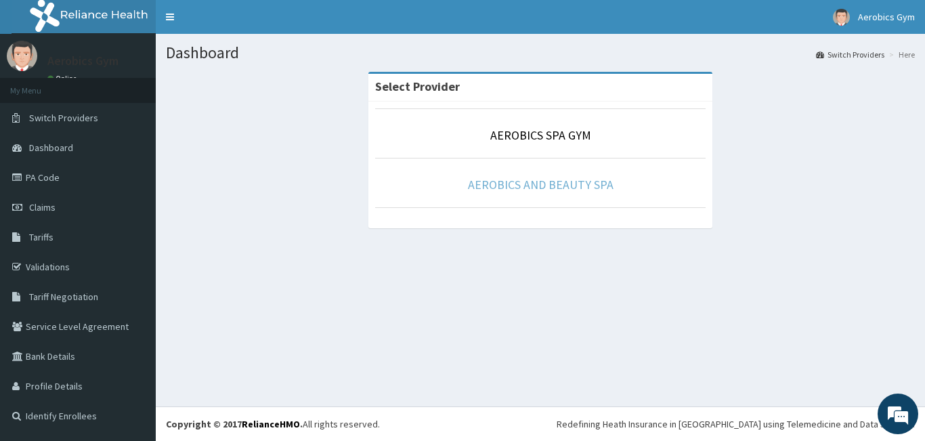
click at [517, 184] on link "AEROBICS AND BEAUTY SPA" at bounding box center [541, 185] width 146 height 16
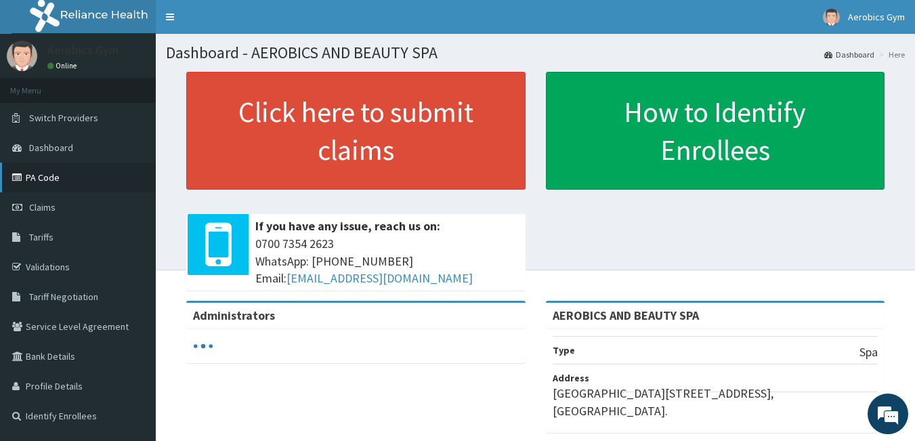
click at [91, 184] on link "PA Code" at bounding box center [78, 178] width 156 height 30
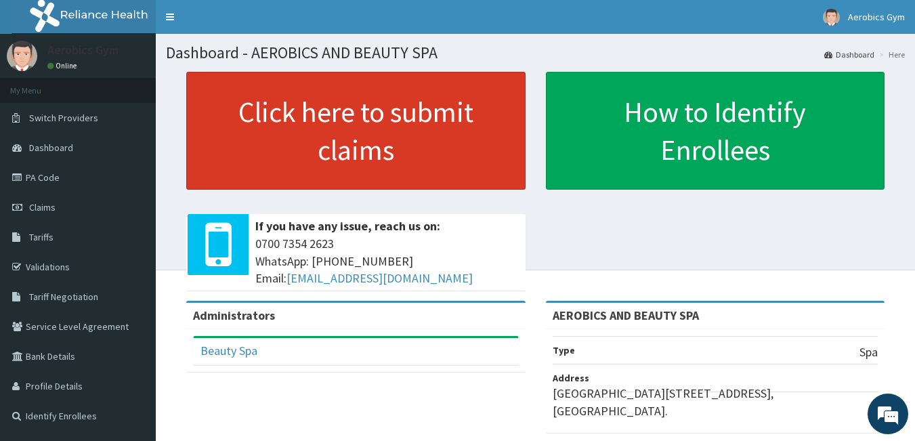
click at [367, 136] on link "Click here to submit claims" at bounding box center [355, 131] width 339 height 118
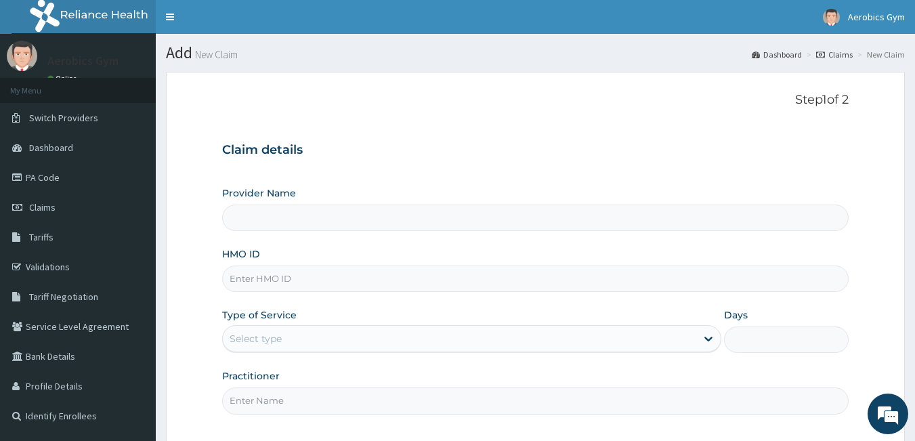
type input "AEROBICS AND BEAUTY SPA"
type input "1"
click at [358, 273] on input "HMO ID" at bounding box center [535, 278] width 627 height 26
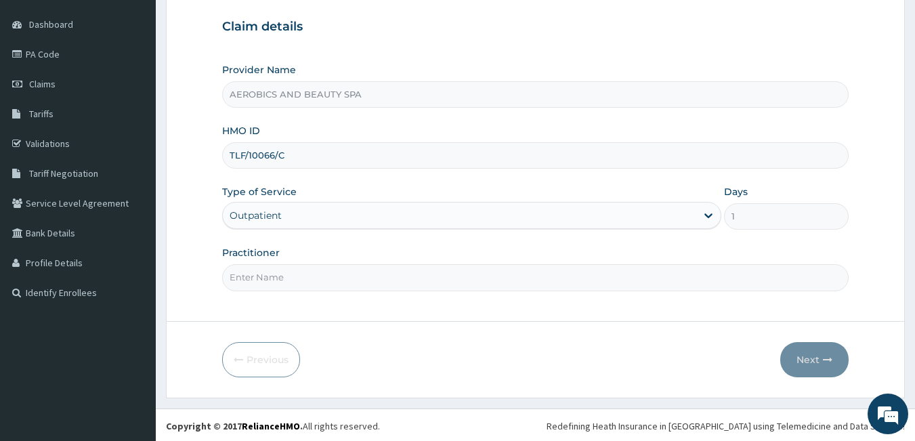
scroll to position [125, 0]
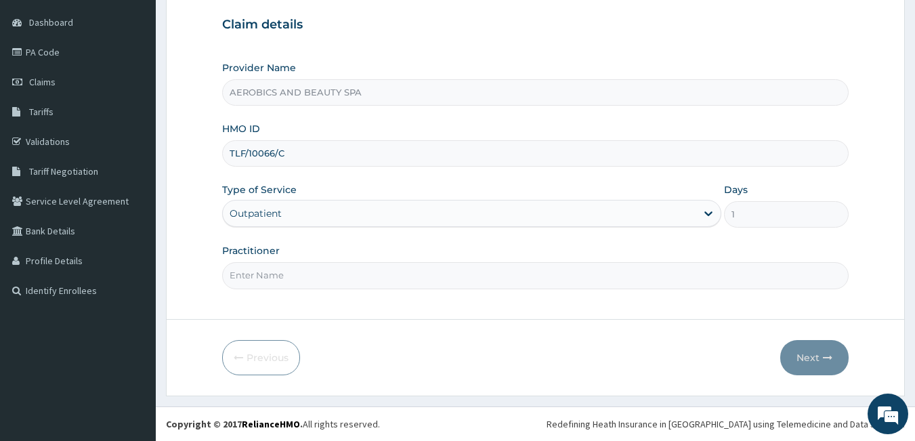
type input "TLF/10066/C"
click at [331, 277] on input "Practitioner" at bounding box center [535, 275] width 627 height 26
type input "BEAUTY"
click at [369, 313] on form "Step 1 of 2 Claim details Provider Name AEROBICS AND BEAUTY SPA HMO ID TLF/1006…" at bounding box center [535, 170] width 739 height 449
click at [811, 361] on button "Next" at bounding box center [814, 357] width 68 height 35
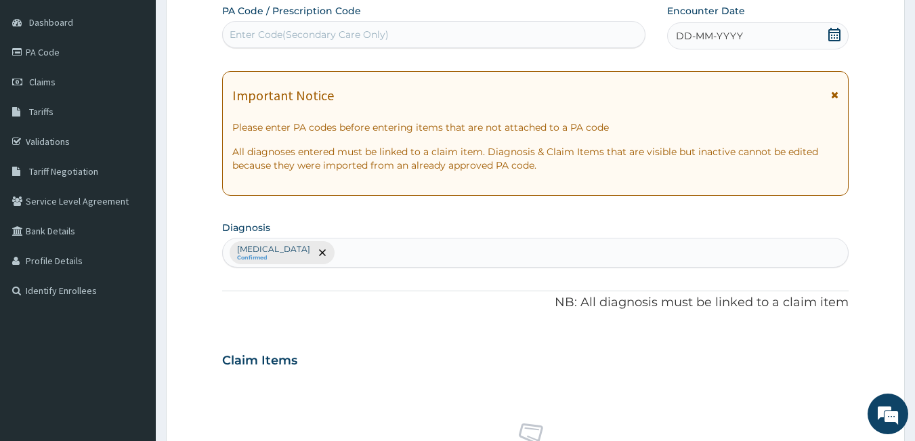
click at [301, 35] on div "Enter Code(Secondary Care Only)" at bounding box center [309, 35] width 159 height 14
paste input "PA/B03181"
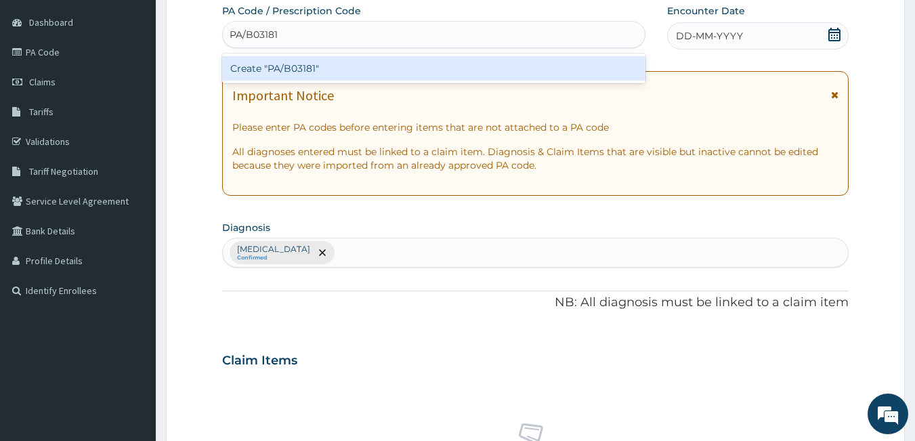
type input "PA/B03181"
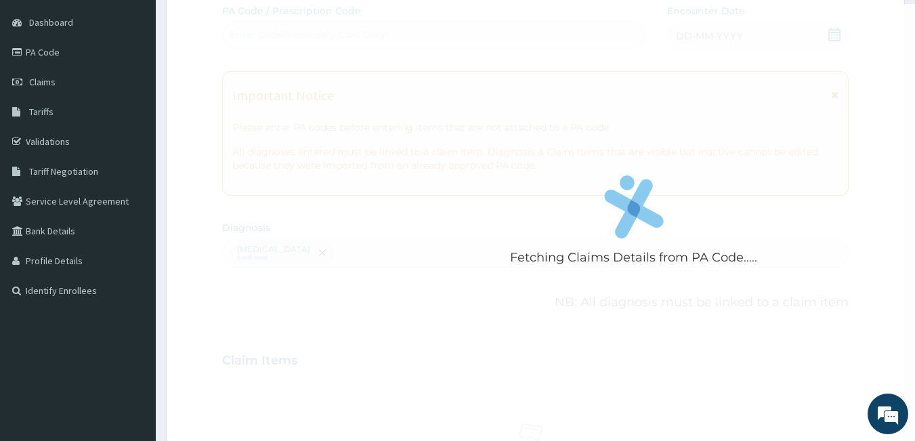
click at [891, 209] on form "Step 2 of 2 Fetching Claims Details from PA Code..... PA Code / Prescription Co…" at bounding box center [535, 375] width 739 height 859
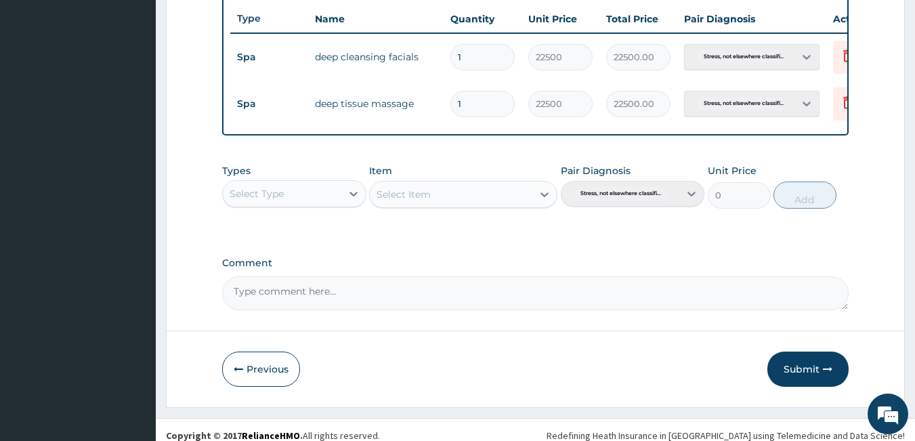
scroll to position [528, 0]
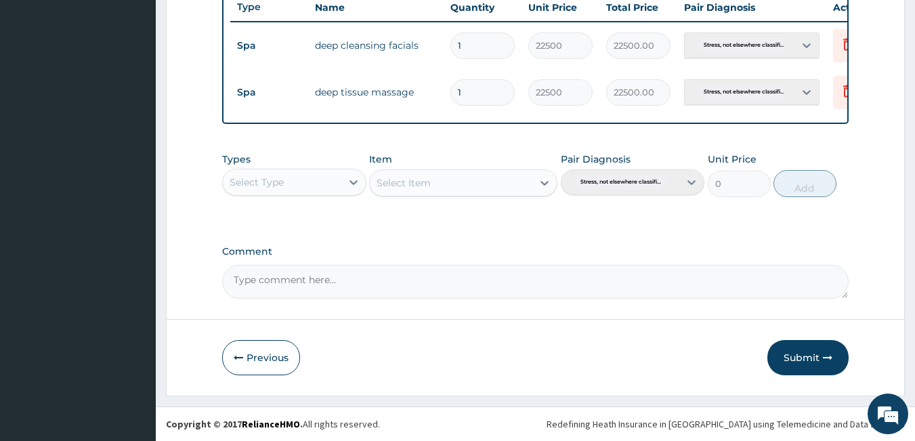
click at [321, 287] on textarea "Comment" at bounding box center [535, 282] width 627 height 34
click at [798, 359] on button "Submit" at bounding box center [807, 357] width 81 height 35
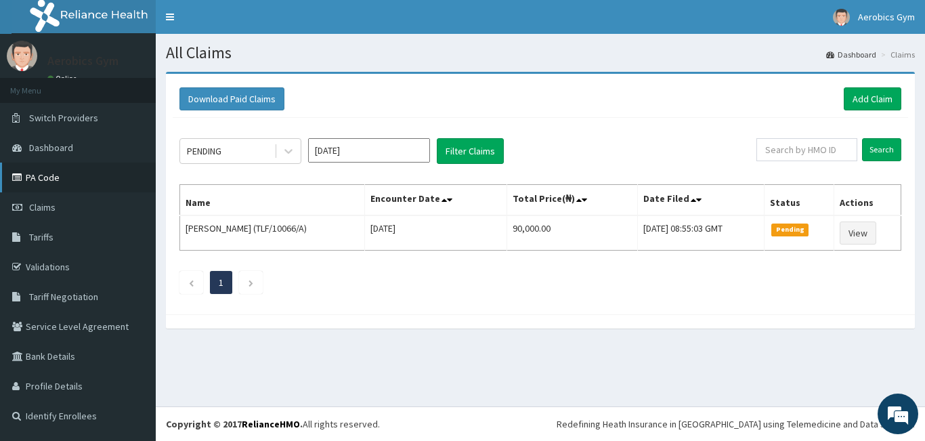
click at [44, 174] on link "PA Code" at bounding box center [78, 178] width 156 height 30
